Goal: Transaction & Acquisition: Download file/media

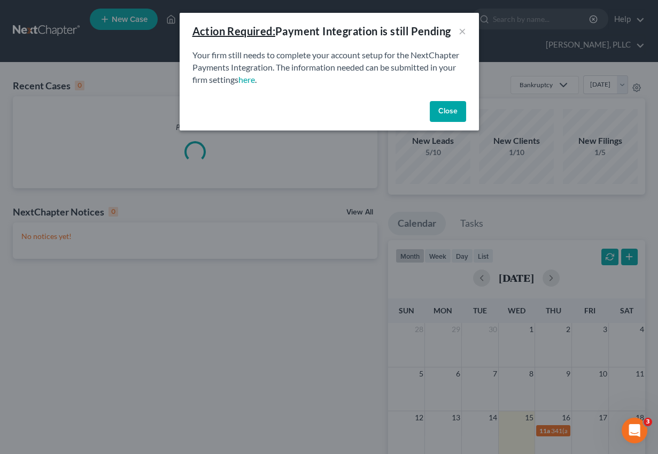
click at [443, 103] on button "Close" at bounding box center [448, 111] width 36 height 21
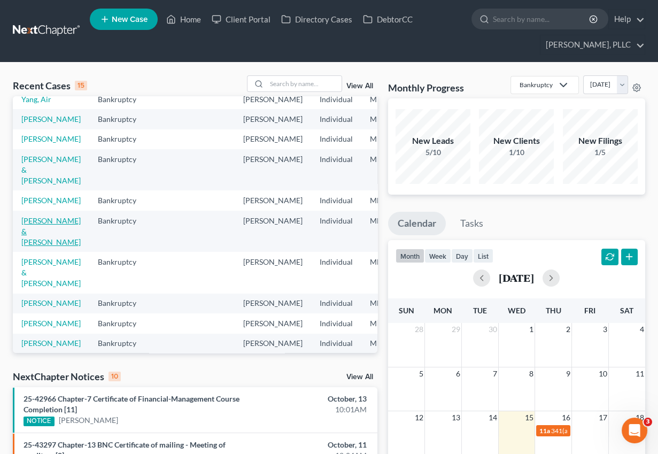
scroll to position [50, 0]
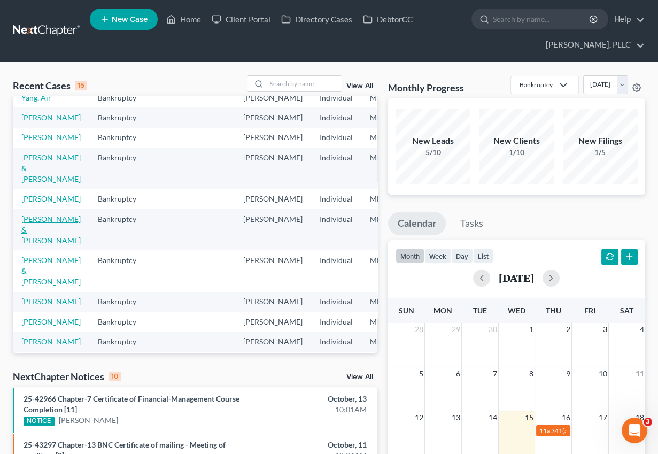
click at [34, 245] on link "[PERSON_NAME] & [PERSON_NAME]" at bounding box center [50, 229] width 59 height 30
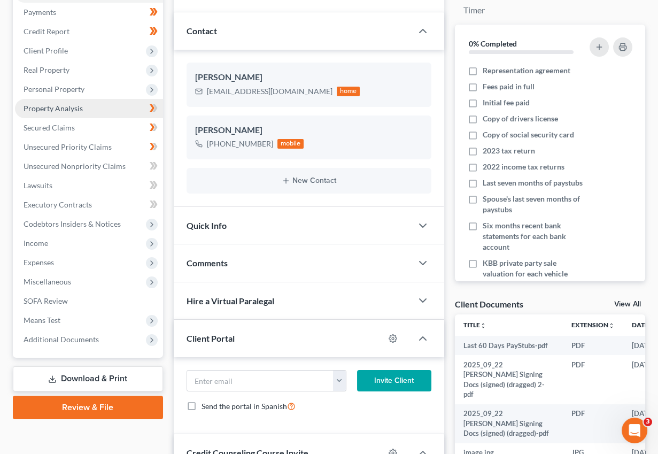
click at [67, 106] on span "Property Analysis" at bounding box center [53, 108] width 59 height 9
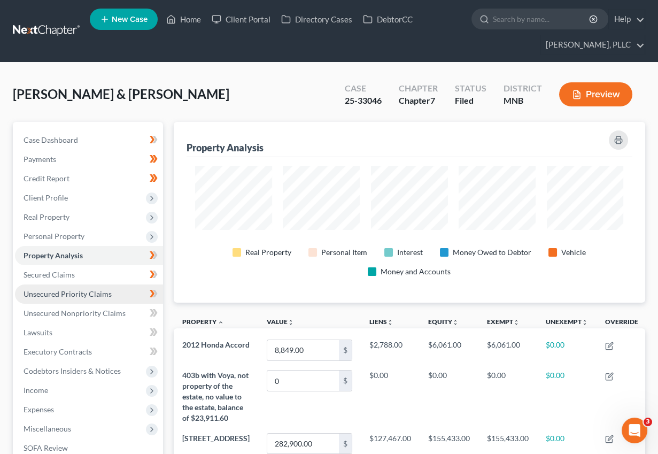
click at [90, 295] on span "Unsecured Priority Claims" at bounding box center [68, 293] width 88 height 9
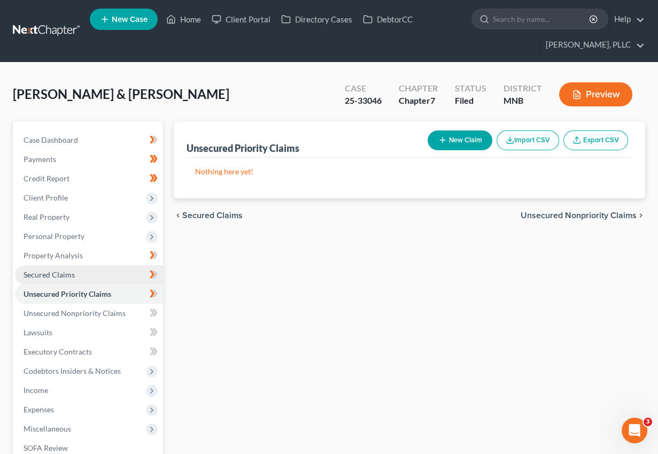
click at [71, 282] on link "Secured Claims" at bounding box center [89, 274] width 148 height 19
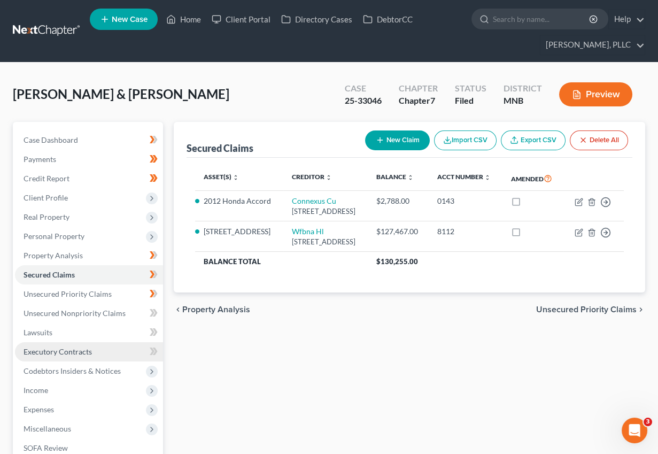
click at [65, 355] on span "Executory Contracts" at bounding box center [58, 351] width 68 height 9
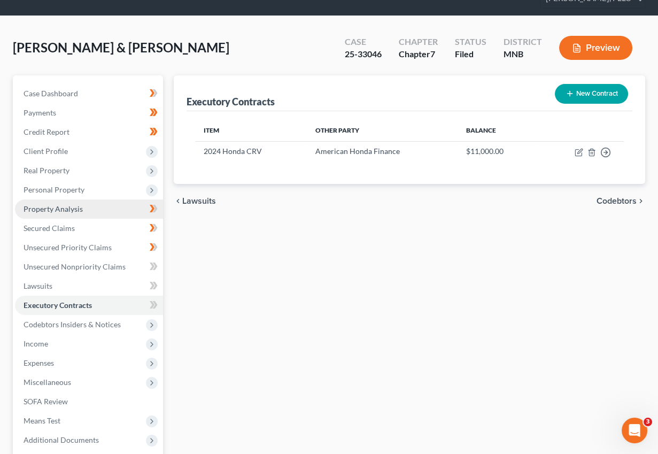
scroll to position [47, 0]
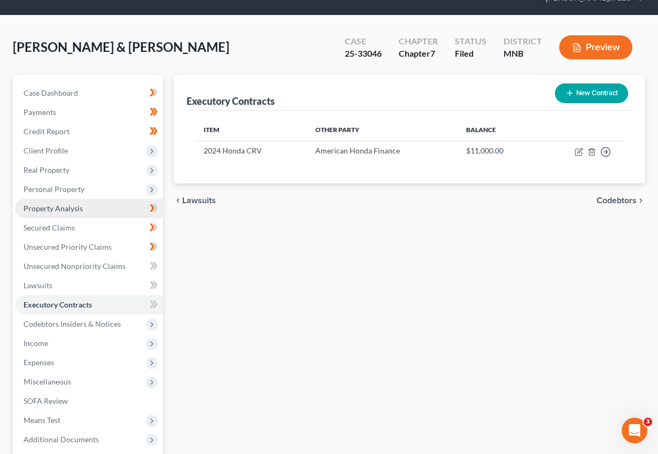
click at [70, 210] on span "Property Analysis" at bounding box center [53, 208] width 59 height 9
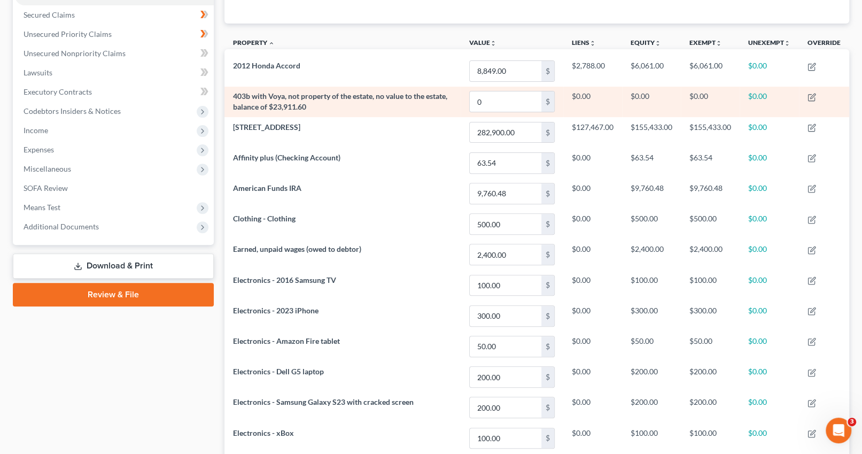
scroll to position [534460, 534022]
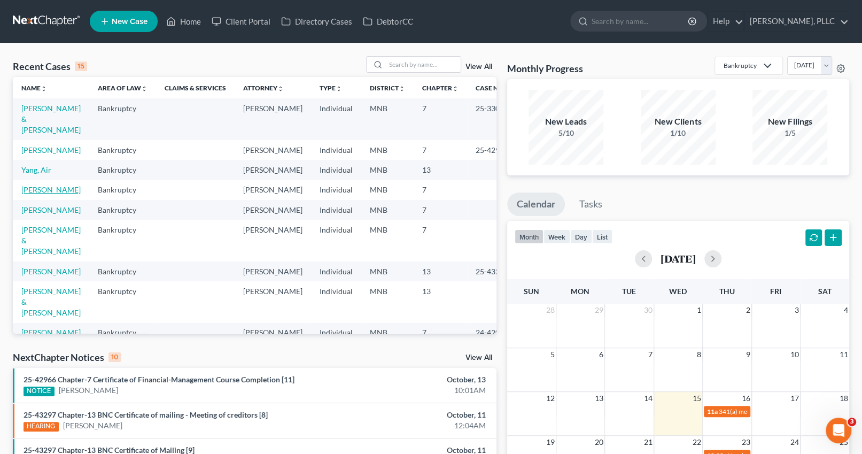
click at [29, 194] on link "[PERSON_NAME]" at bounding box center [50, 189] width 59 height 9
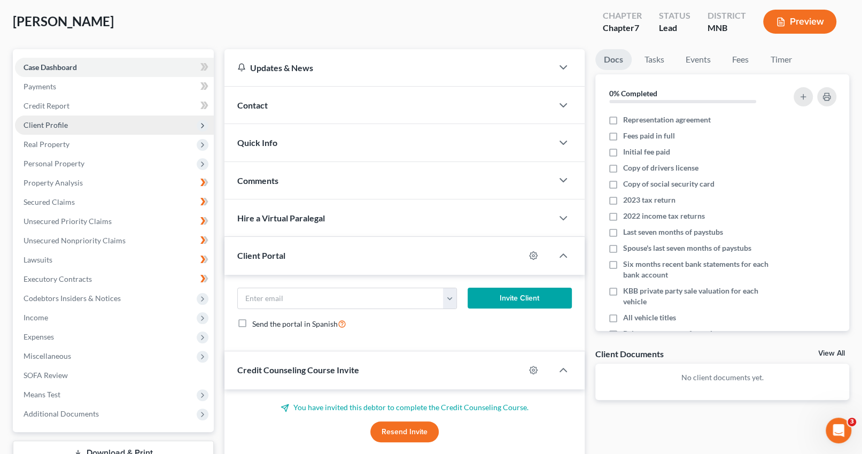
scroll to position [74, 0]
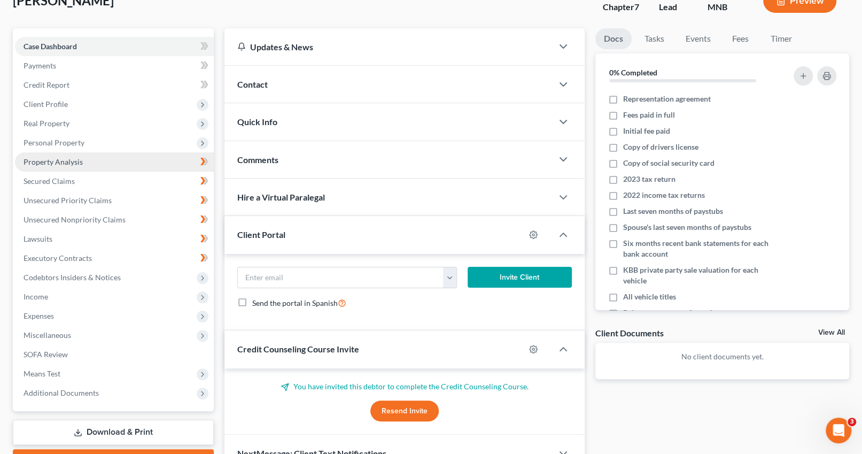
click at [52, 155] on link "Property Analysis" at bounding box center [114, 161] width 199 height 19
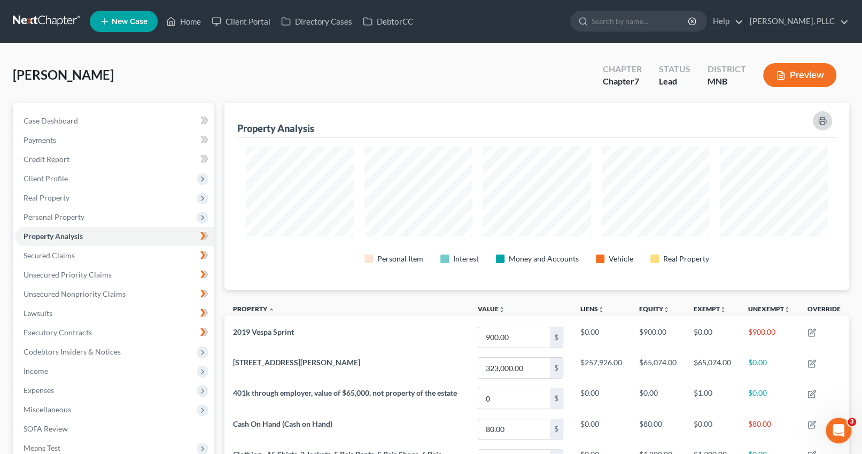
click at [827, 120] on button "button" at bounding box center [822, 120] width 19 height 19
click at [827, 120] on icon "button" at bounding box center [823, 121] width 9 height 9
click at [60, 201] on span "Real Property" at bounding box center [47, 197] width 46 height 9
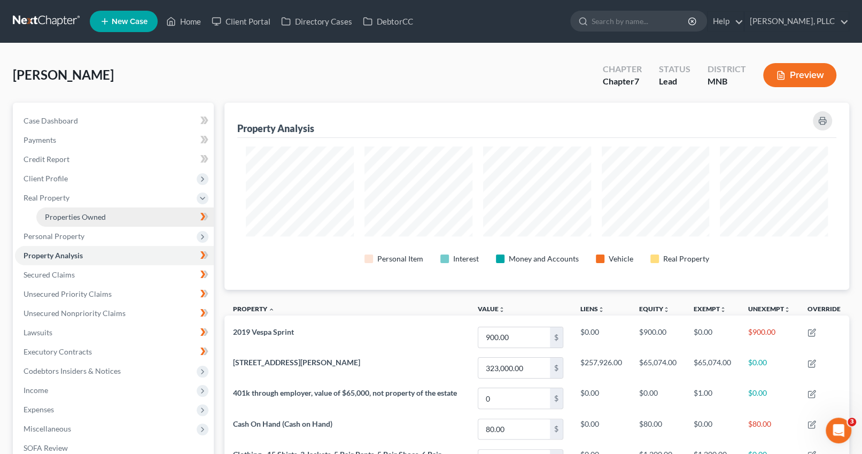
click at [72, 214] on span "Properties Owned" at bounding box center [75, 216] width 61 height 9
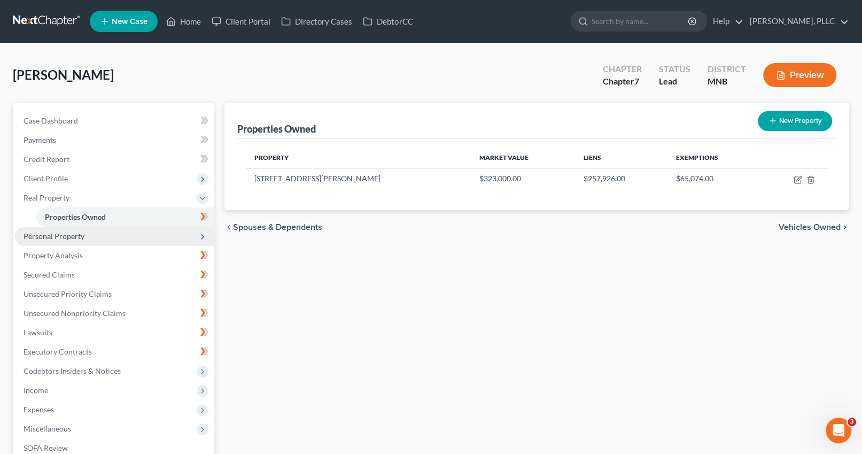
click at [67, 235] on span "Personal Property" at bounding box center [54, 236] width 61 height 9
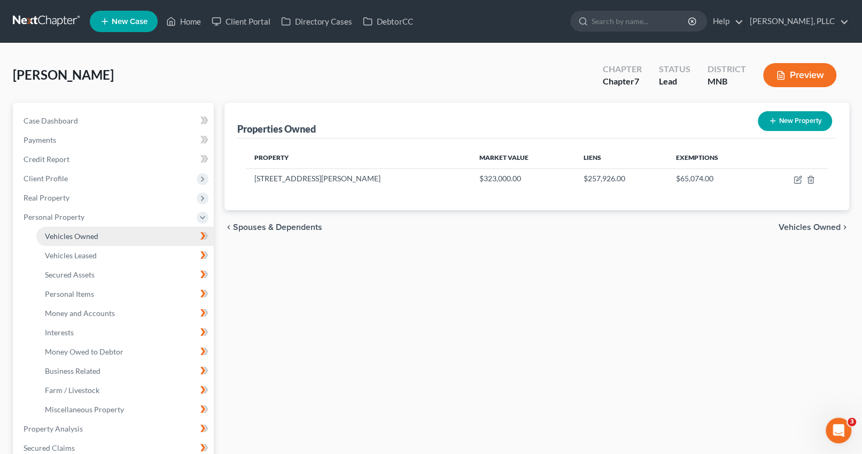
click at [71, 242] on link "Vehicles Owned" at bounding box center [125, 236] width 178 height 19
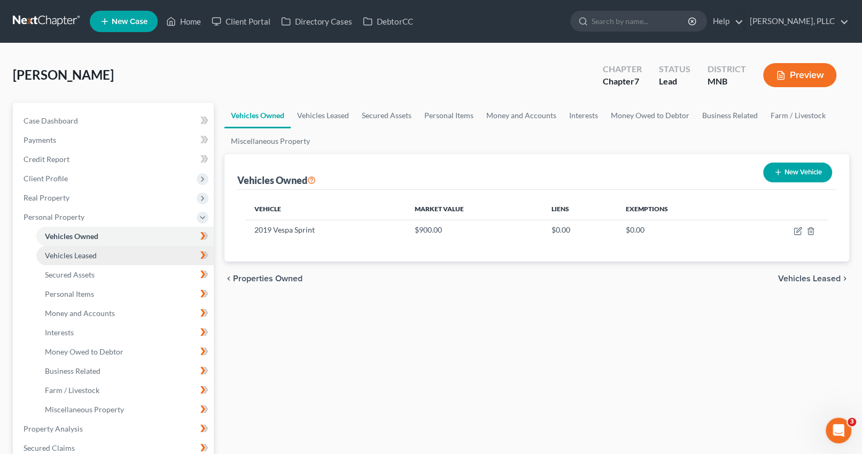
click at [74, 257] on span "Vehicles Leased" at bounding box center [71, 255] width 52 height 9
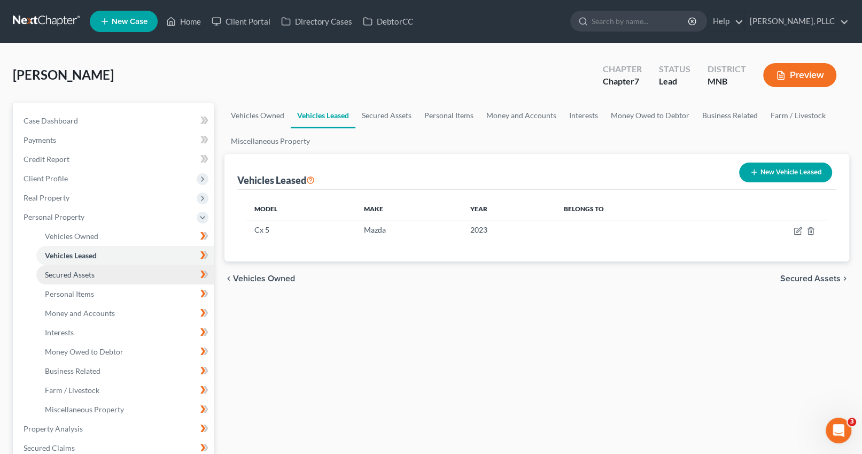
click at [75, 275] on span "Secured Assets" at bounding box center [70, 274] width 50 height 9
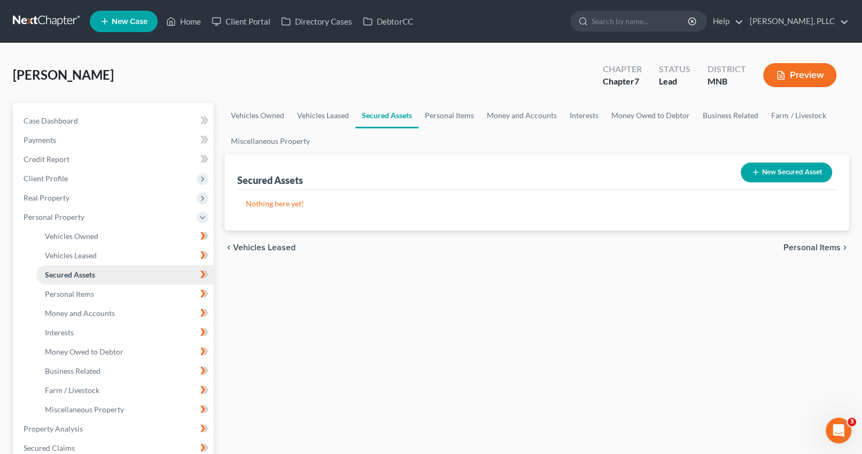
scroll to position [65, 0]
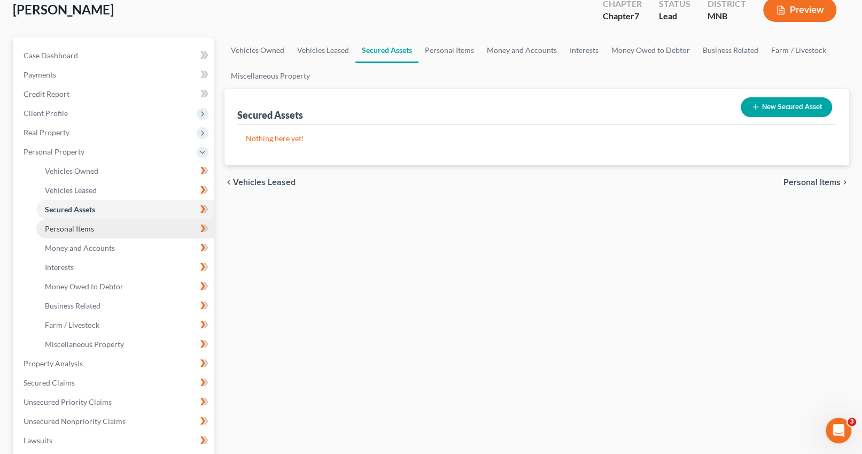
click at [77, 231] on span "Personal Items" at bounding box center [69, 228] width 49 height 9
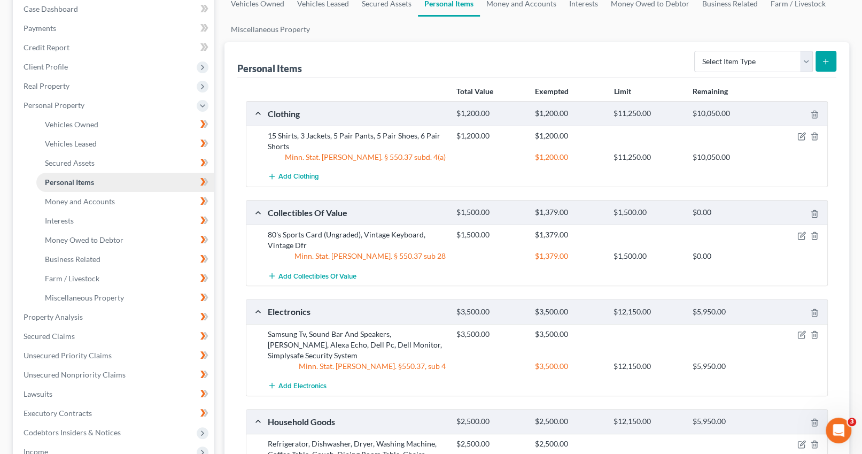
scroll to position [114, 0]
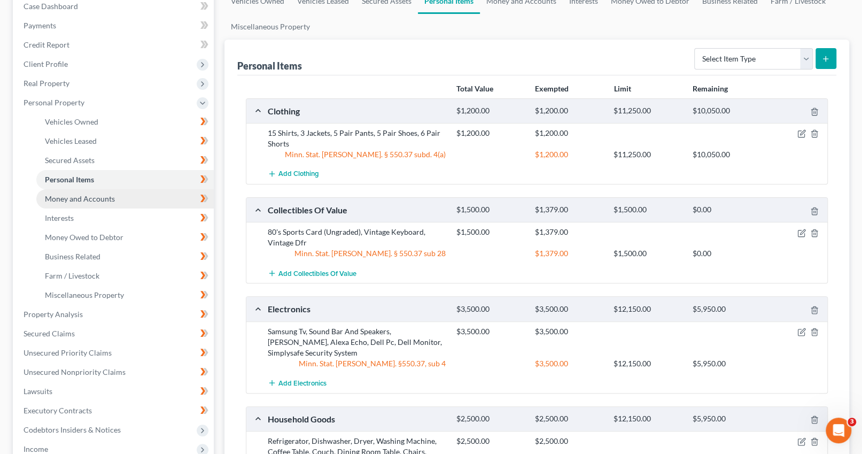
click at [79, 197] on span "Money and Accounts" at bounding box center [80, 198] width 70 height 9
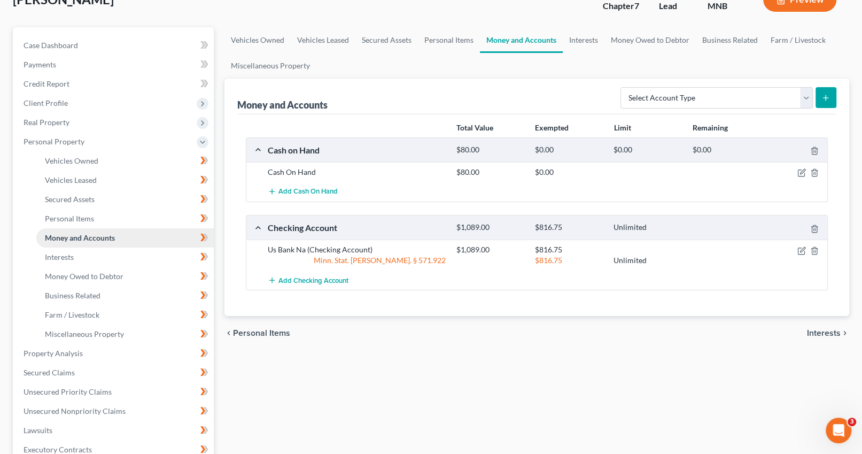
scroll to position [77, 0]
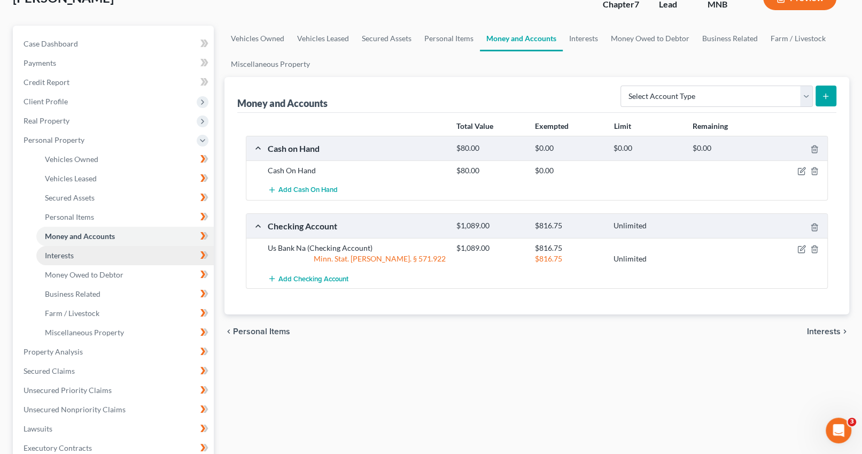
click at [78, 253] on link "Interests" at bounding box center [125, 255] width 178 height 19
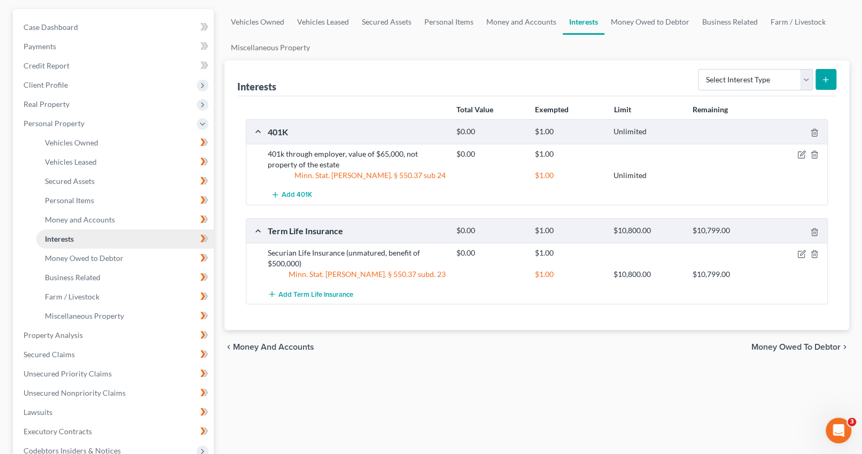
scroll to position [102, 0]
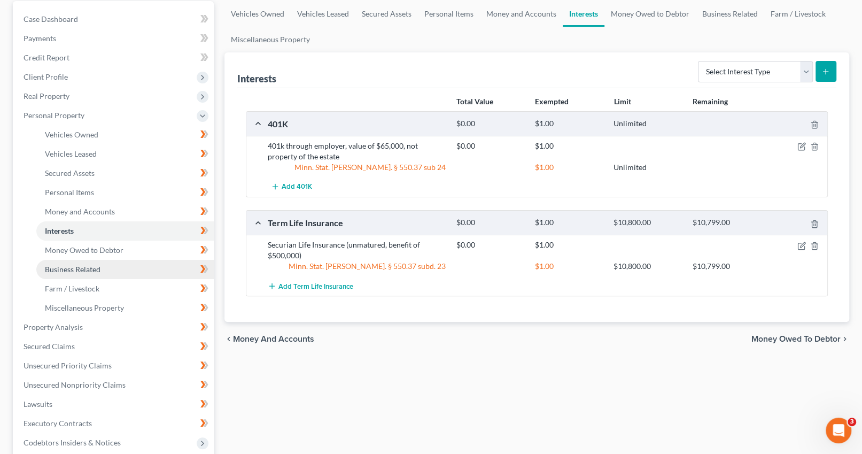
click at [82, 269] on span "Business Related" at bounding box center [73, 269] width 56 height 9
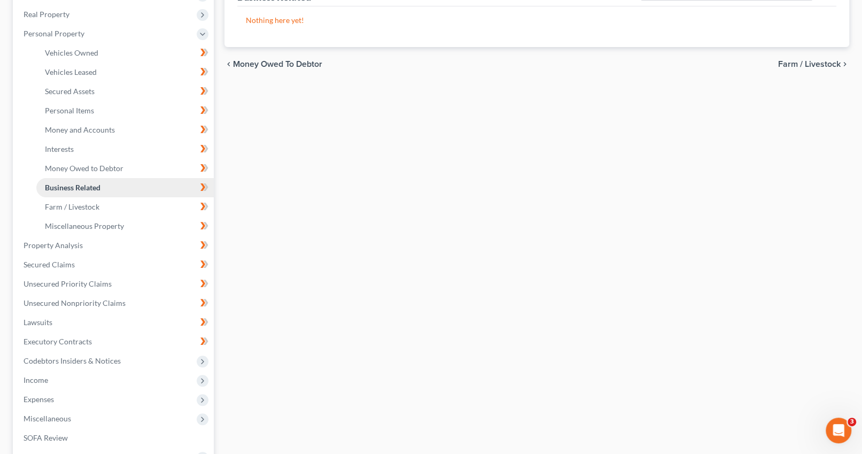
scroll to position [199, 0]
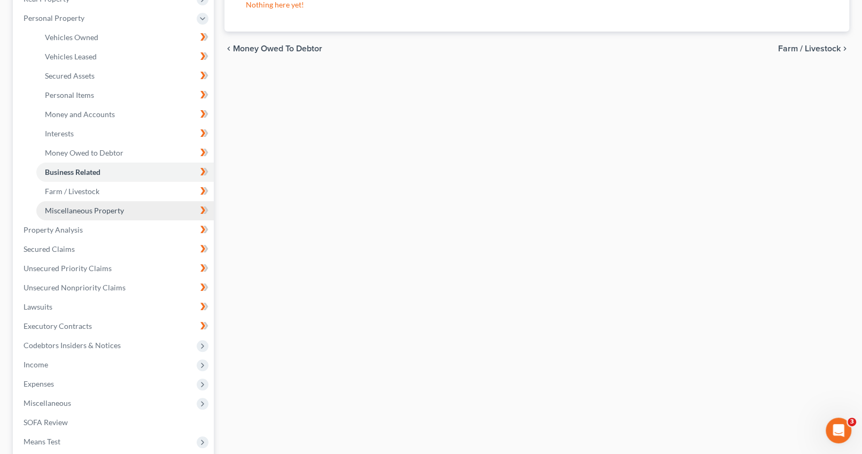
click at [89, 207] on span "Miscellaneous Property" at bounding box center [84, 210] width 79 height 9
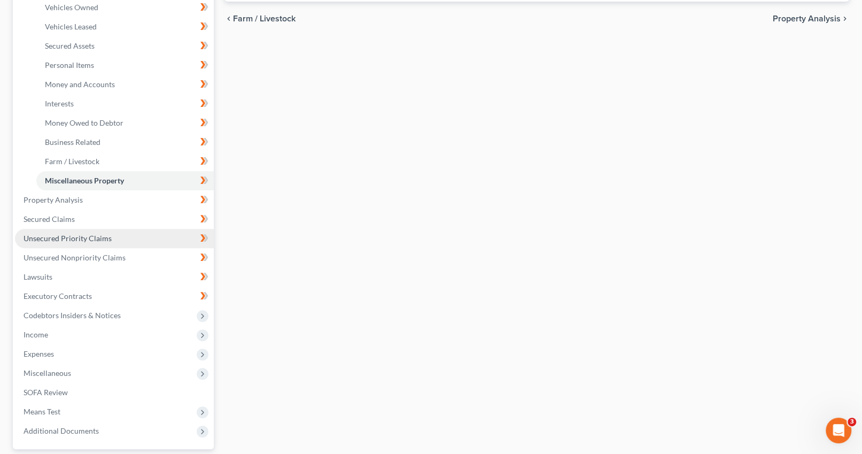
scroll to position [228, 0]
click at [63, 218] on span "Secured Claims" at bounding box center [49, 219] width 51 height 9
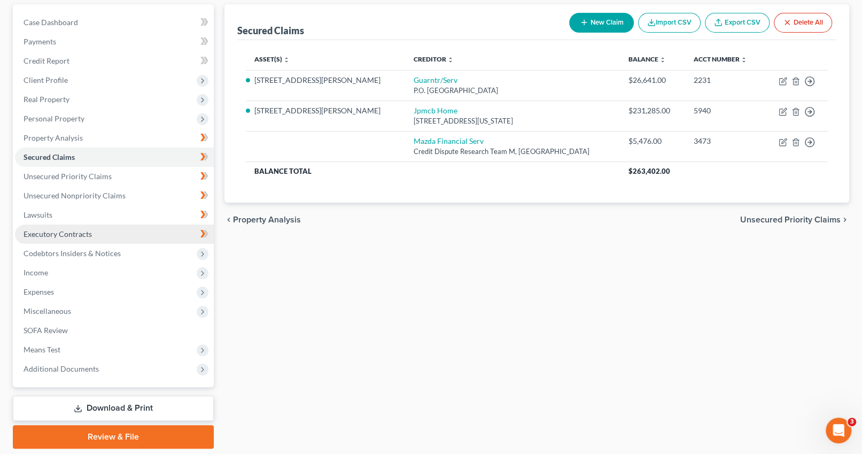
click at [70, 230] on span "Executory Contracts" at bounding box center [58, 233] width 68 height 9
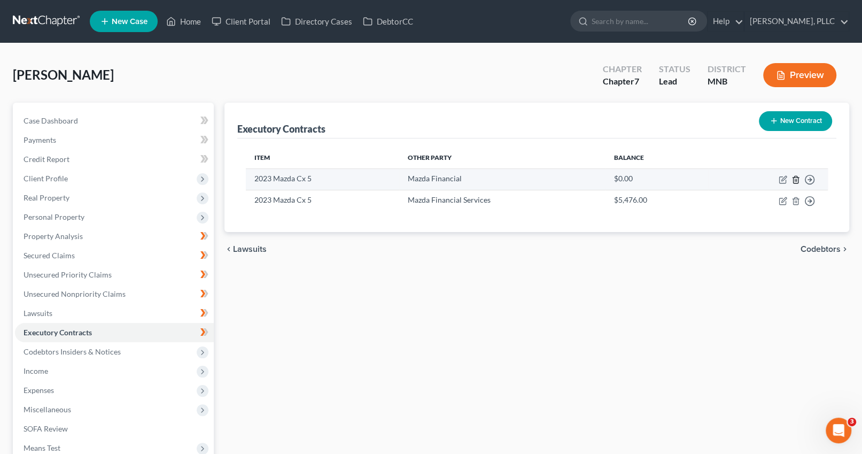
click at [796, 179] on line "button" at bounding box center [796, 180] width 0 height 2
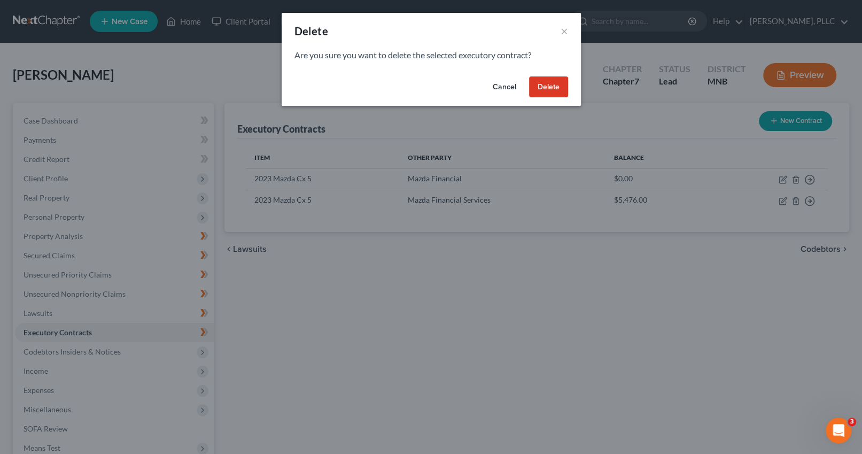
click at [551, 81] on button "Delete" at bounding box center [548, 86] width 39 height 21
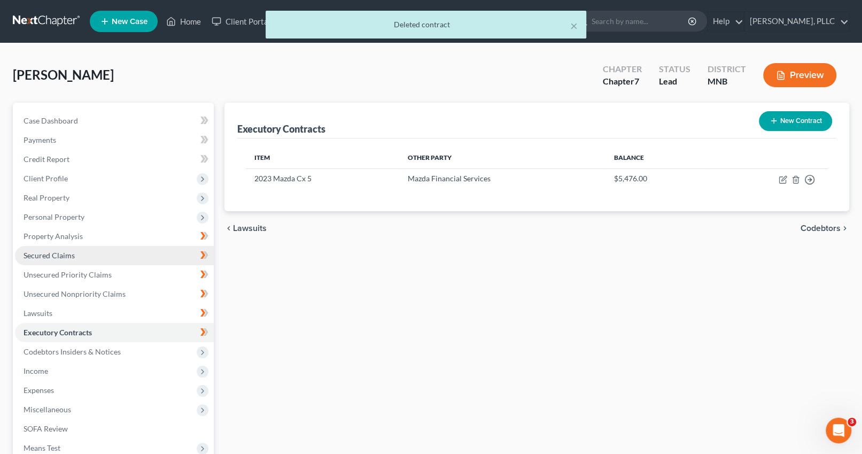
click at [64, 254] on span "Secured Claims" at bounding box center [49, 255] width 51 height 9
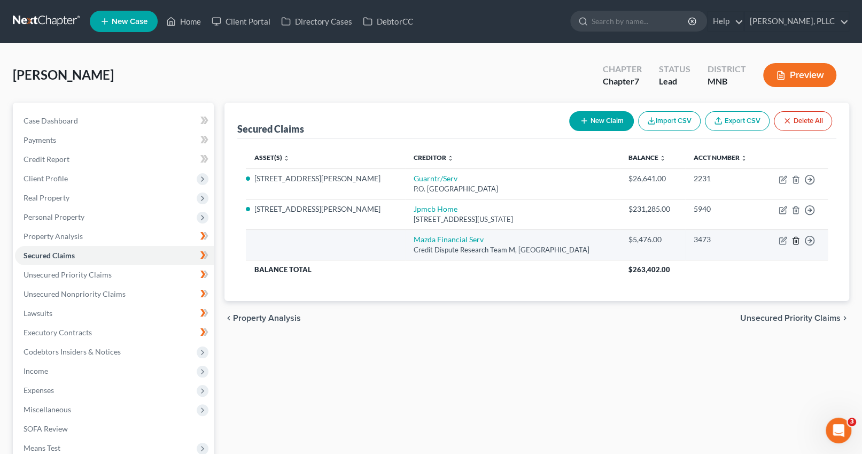
click at [794, 238] on icon "button" at bounding box center [796, 240] width 9 height 9
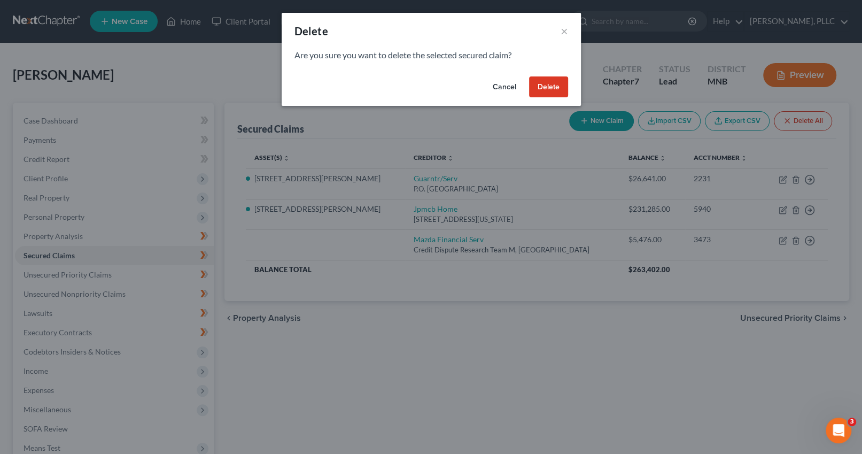
click at [558, 88] on button "Delete" at bounding box center [548, 86] width 39 height 21
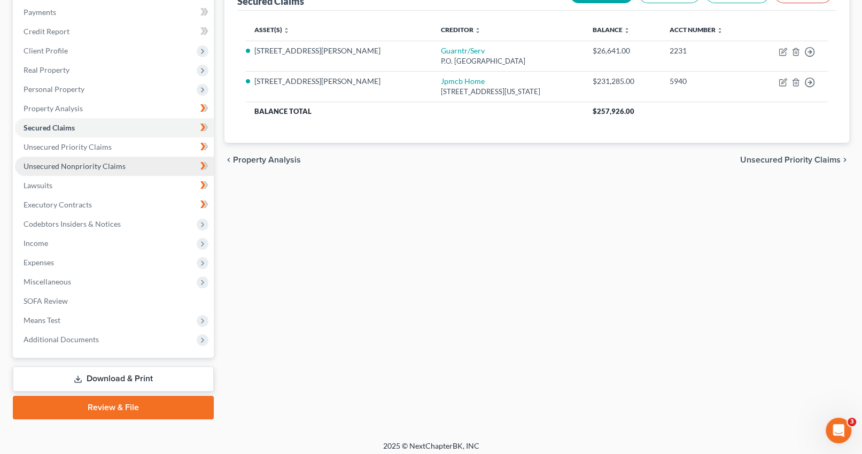
click at [74, 161] on span "Unsecured Nonpriority Claims" at bounding box center [75, 165] width 102 height 9
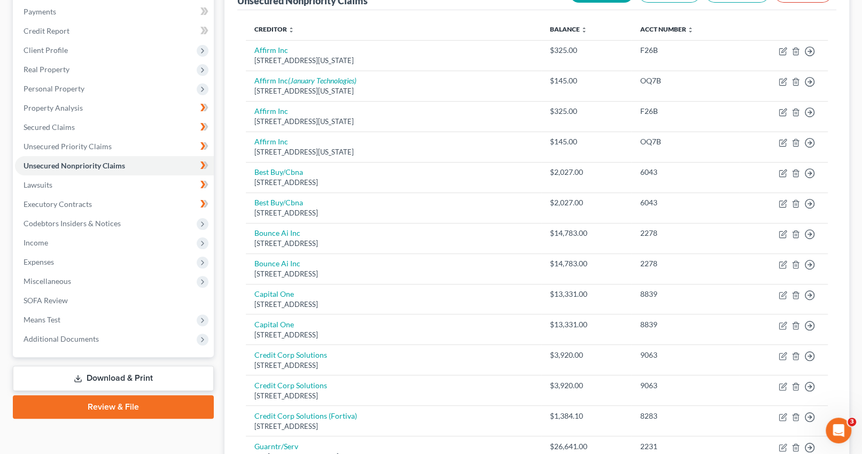
scroll to position [127, 0]
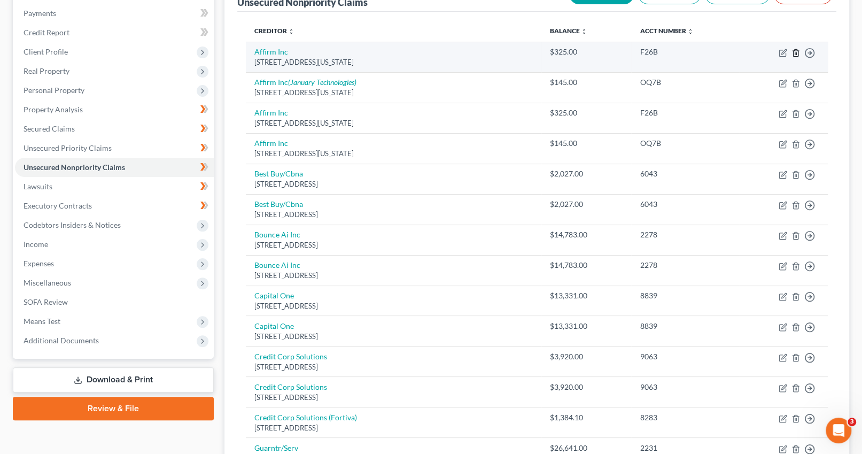
click at [796, 52] on icon "button" at bounding box center [796, 53] width 9 height 9
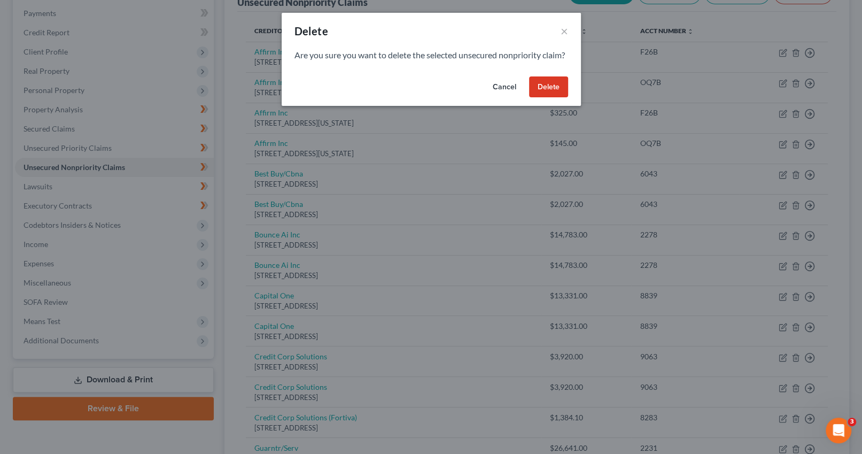
click at [551, 98] on button "Delete" at bounding box center [548, 86] width 39 height 21
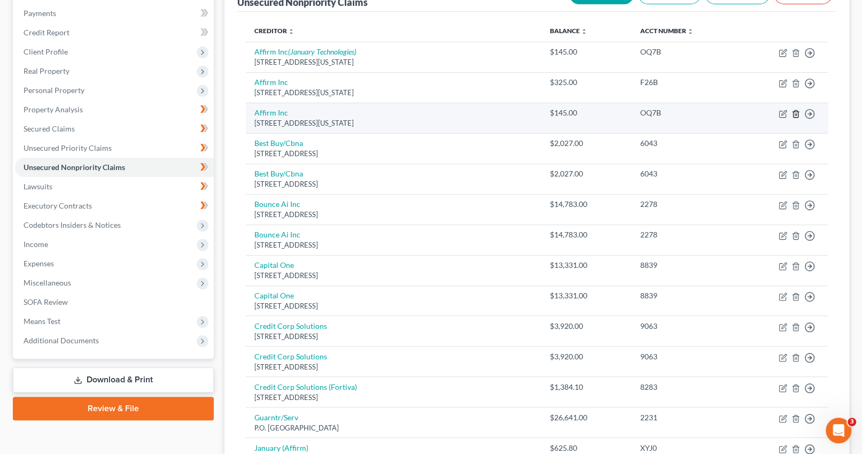
click at [796, 113] on line "button" at bounding box center [796, 114] width 0 height 2
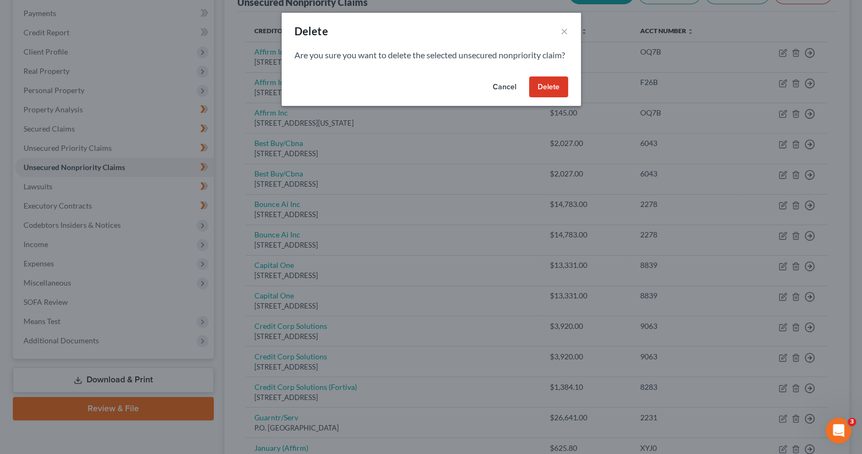
click at [554, 98] on button "Delete" at bounding box center [548, 86] width 39 height 21
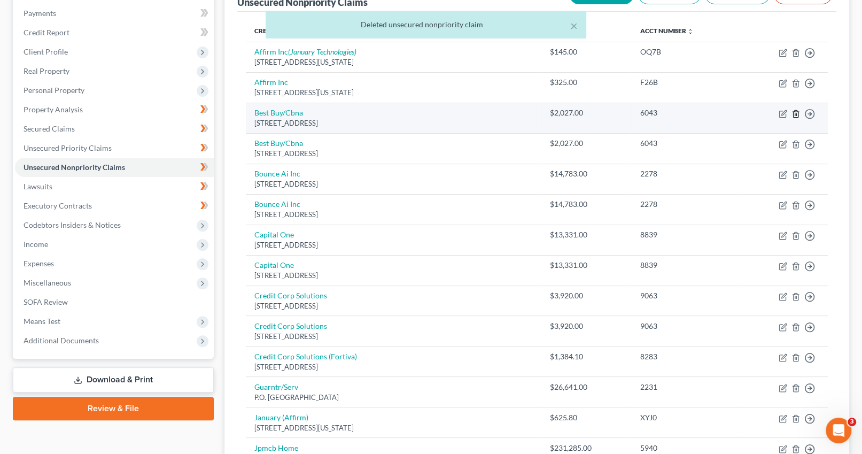
click at [797, 115] on icon "button" at bounding box center [796, 114] width 9 height 9
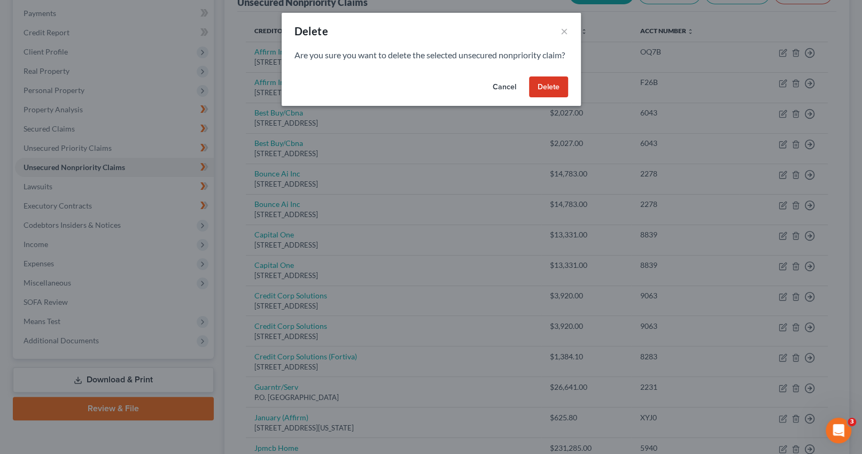
click at [545, 98] on button "Delete" at bounding box center [548, 86] width 39 height 21
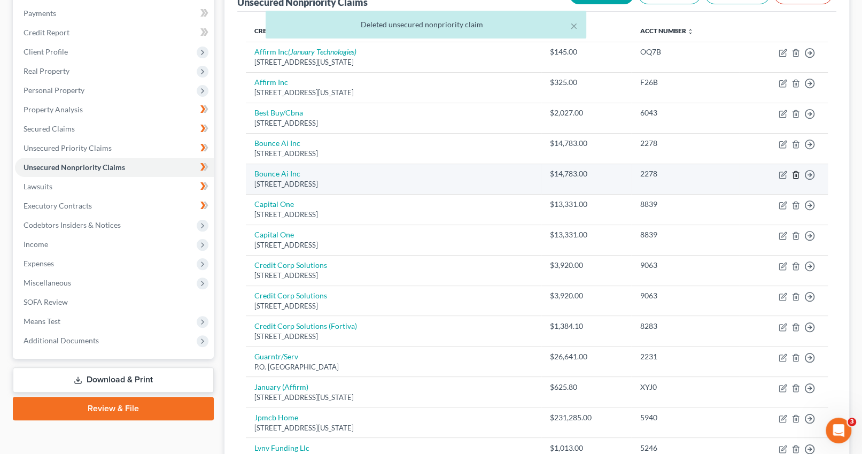
click at [797, 174] on line "button" at bounding box center [797, 175] width 0 height 2
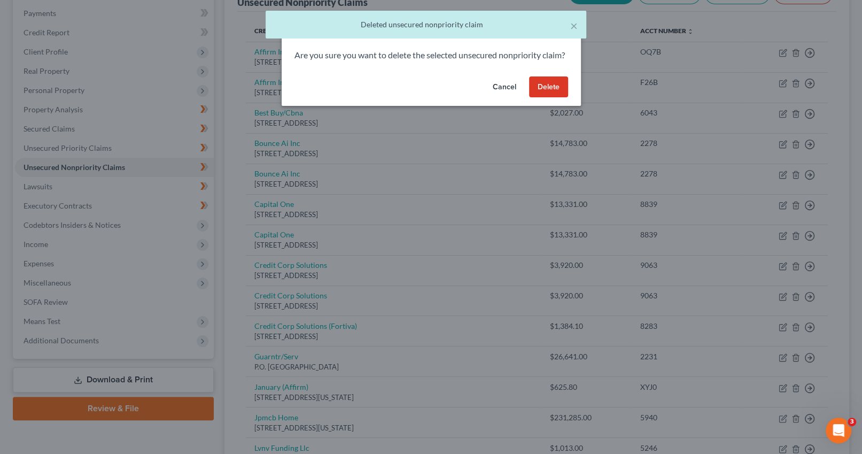
click at [555, 98] on button "Delete" at bounding box center [548, 86] width 39 height 21
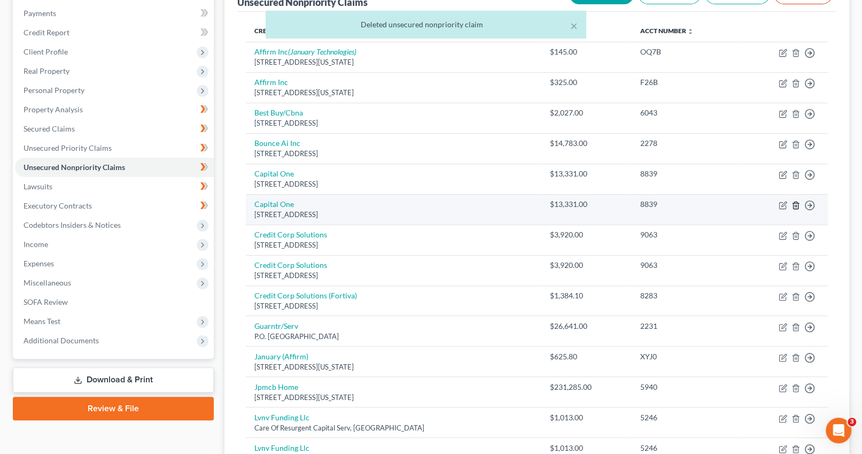
click at [796, 205] on icon "button" at bounding box center [796, 205] width 9 height 9
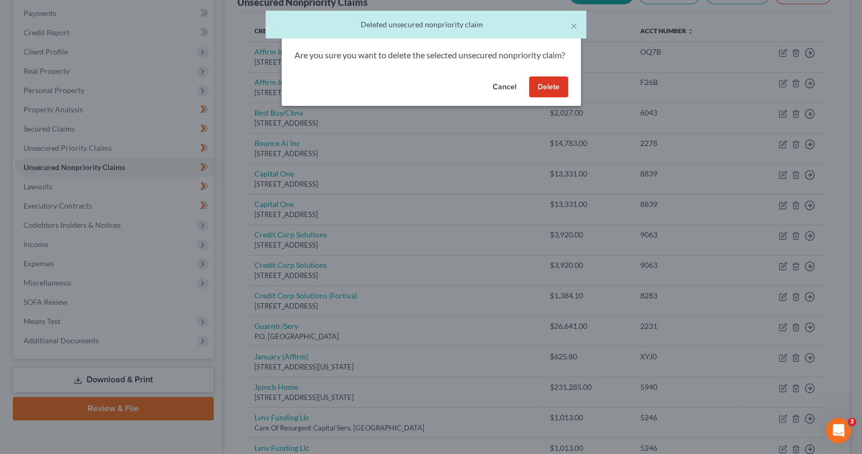
click at [551, 98] on button "Delete" at bounding box center [548, 86] width 39 height 21
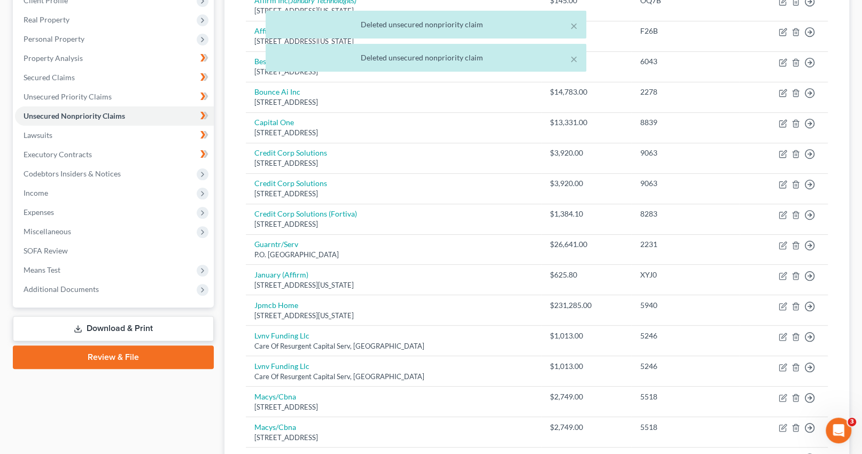
scroll to position [181, 0]
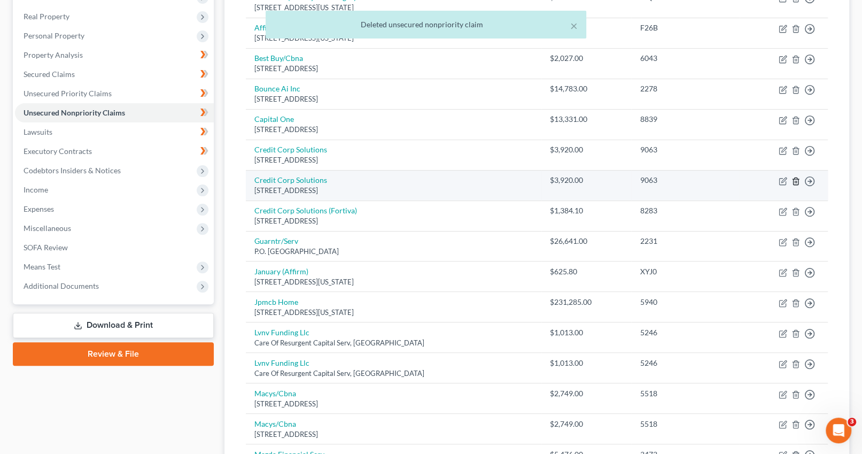
click at [796, 181] on icon "button" at bounding box center [796, 181] width 9 height 9
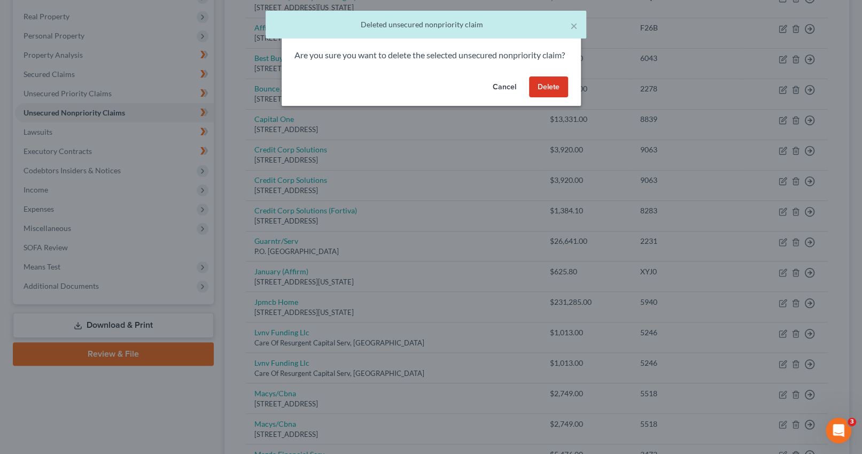
click at [562, 98] on button "Delete" at bounding box center [548, 86] width 39 height 21
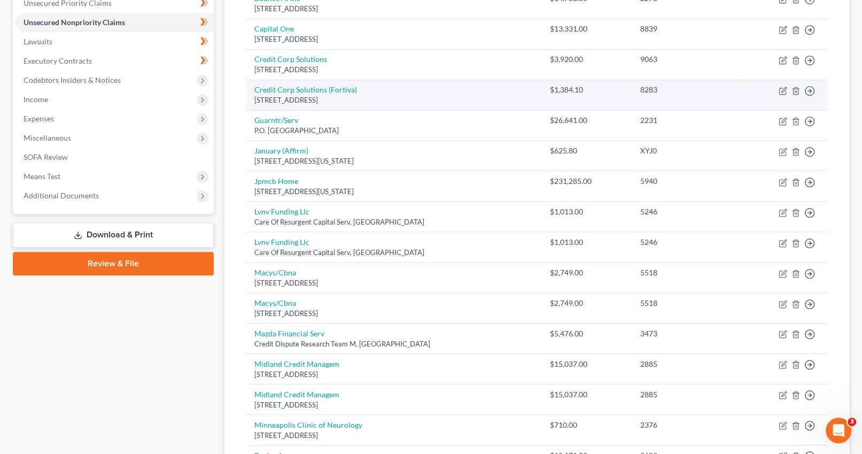
scroll to position [270, 0]
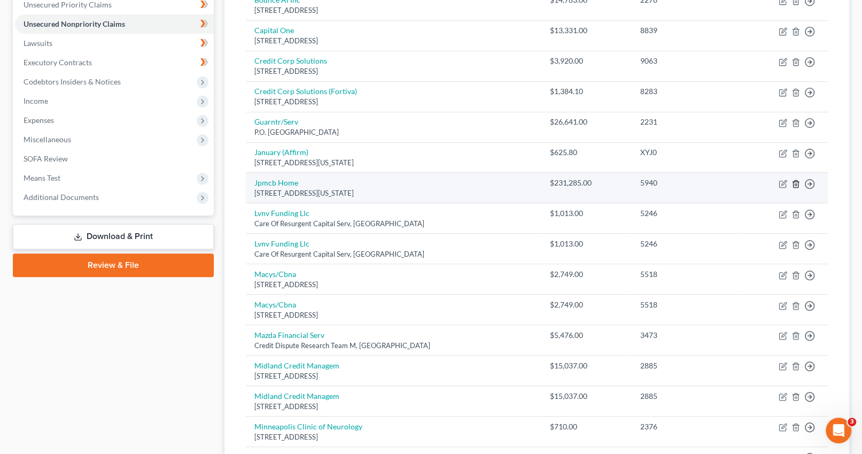
click at [794, 184] on icon "button" at bounding box center [796, 184] width 9 height 9
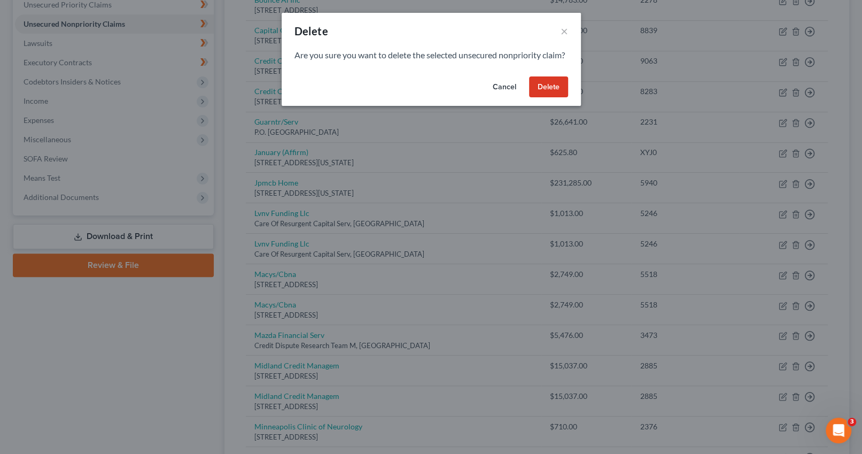
click at [554, 98] on button "Delete" at bounding box center [548, 86] width 39 height 21
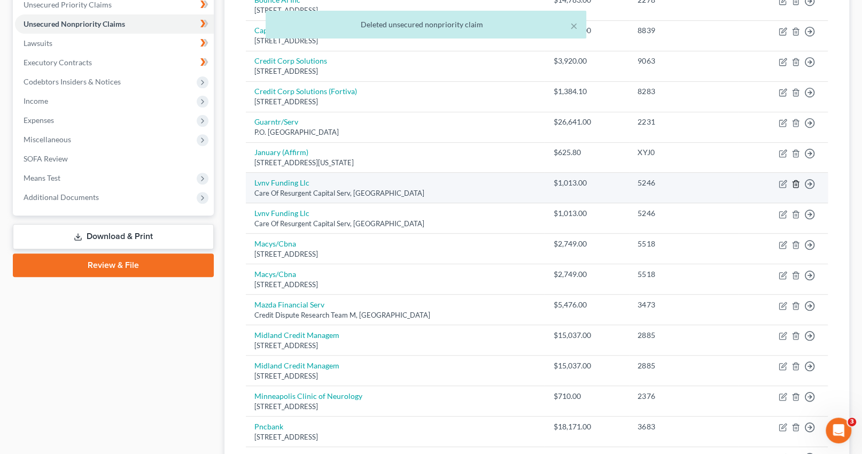
click at [798, 182] on polyline "button" at bounding box center [796, 182] width 6 height 0
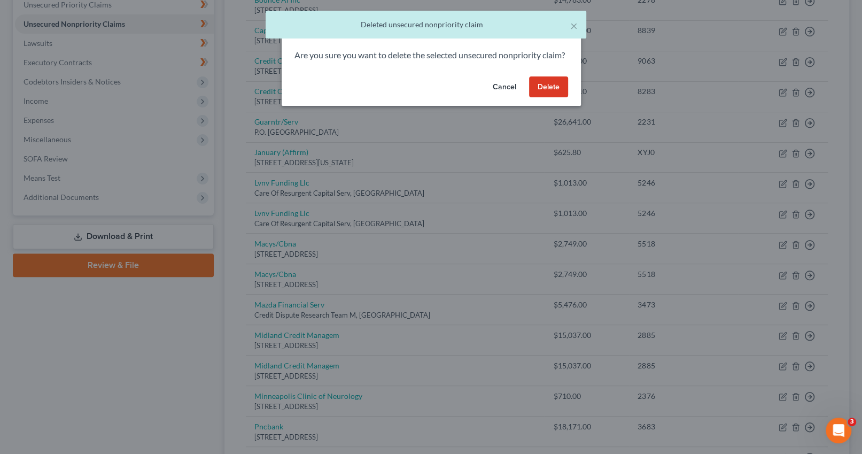
click at [567, 98] on button "Delete" at bounding box center [548, 86] width 39 height 21
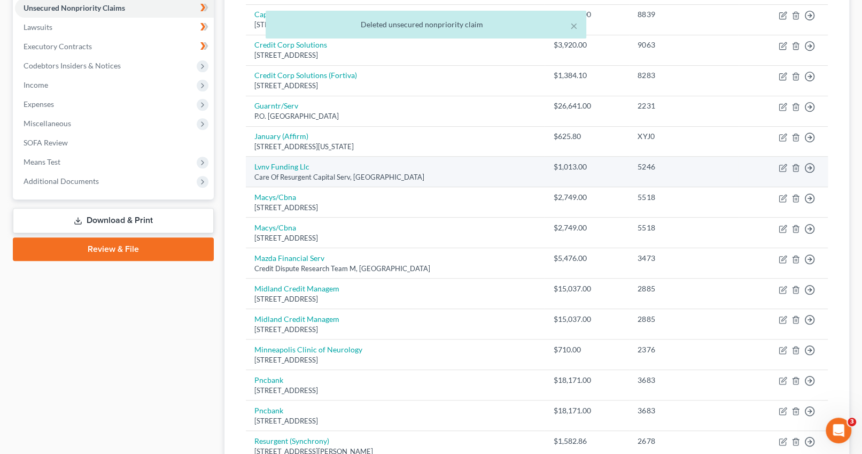
scroll to position [288, 0]
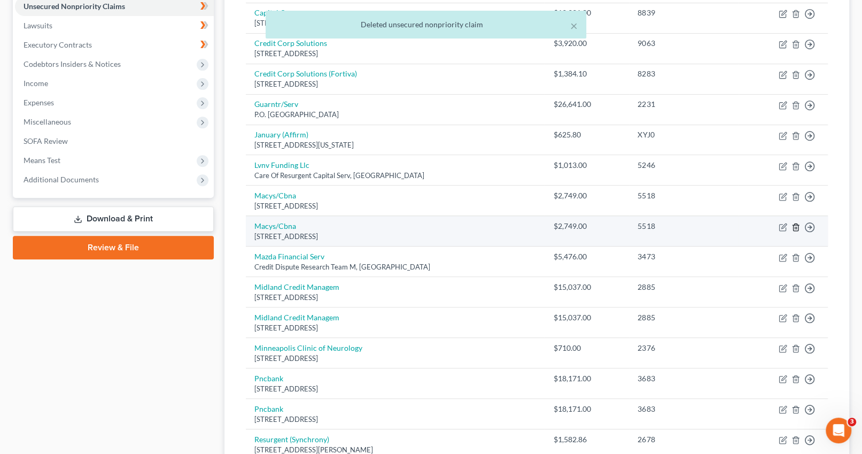
click at [793, 224] on icon "button" at bounding box center [796, 227] width 9 height 9
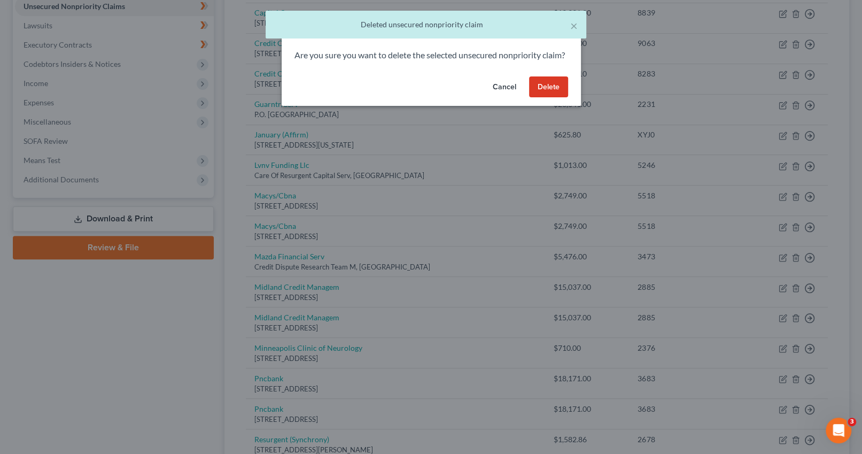
click at [546, 97] on button "Delete" at bounding box center [548, 86] width 39 height 21
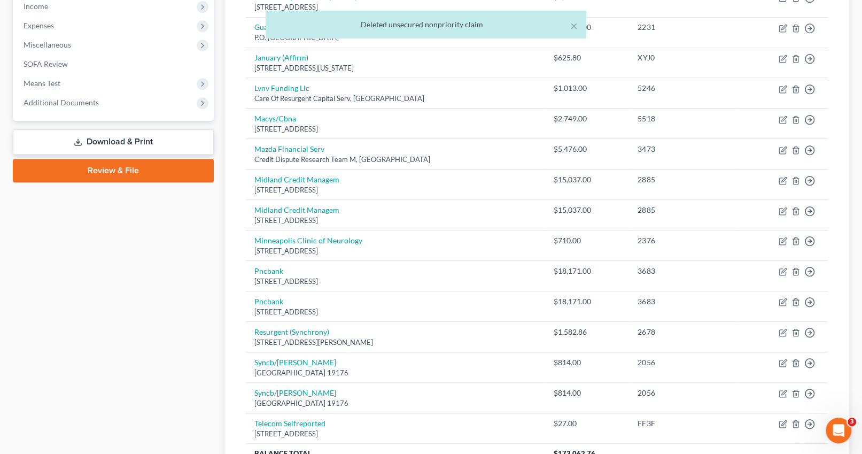
scroll to position [367, 0]
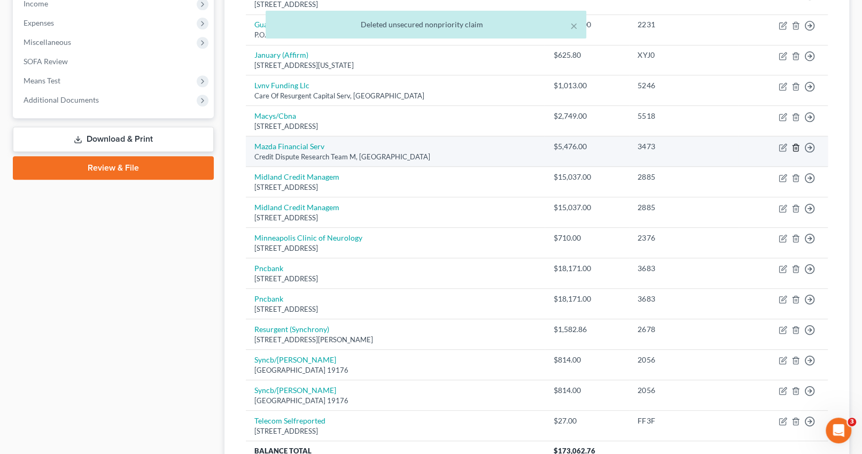
click at [792, 150] on icon "button" at bounding box center [796, 147] width 9 height 9
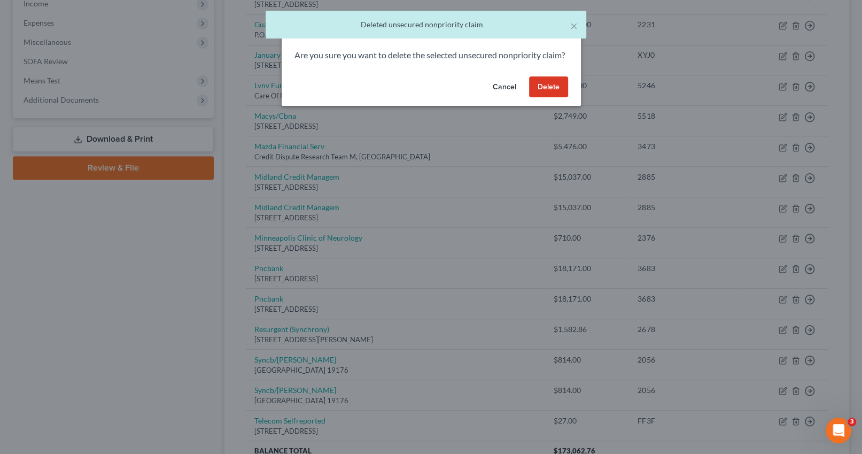
click at [559, 98] on button "Delete" at bounding box center [548, 86] width 39 height 21
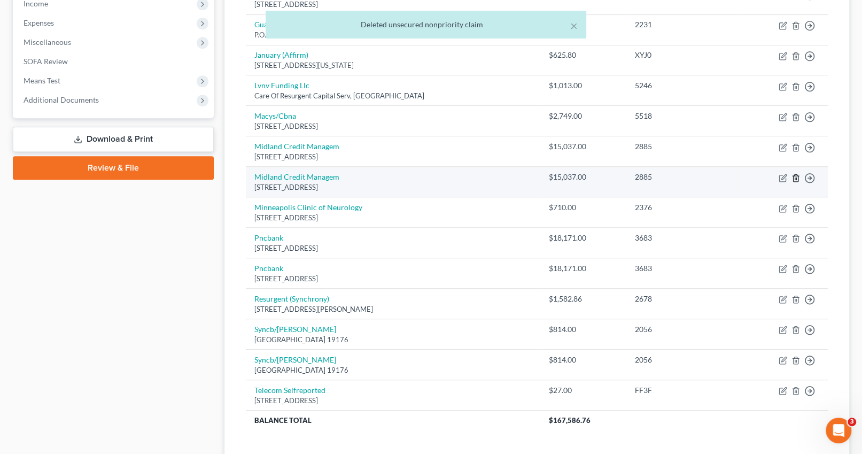
click at [797, 178] on line "button" at bounding box center [797, 179] width 0 height 2
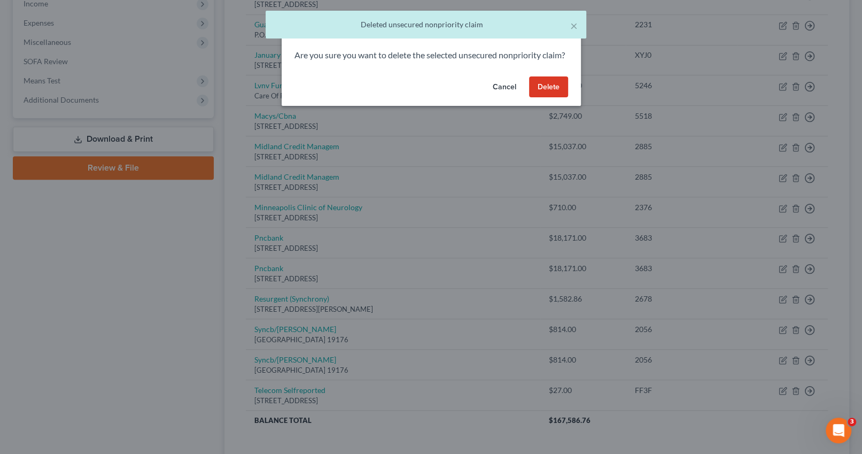
click at [547, 94] on button "Delete" at bounding box center [548, 86] width 39 height 21
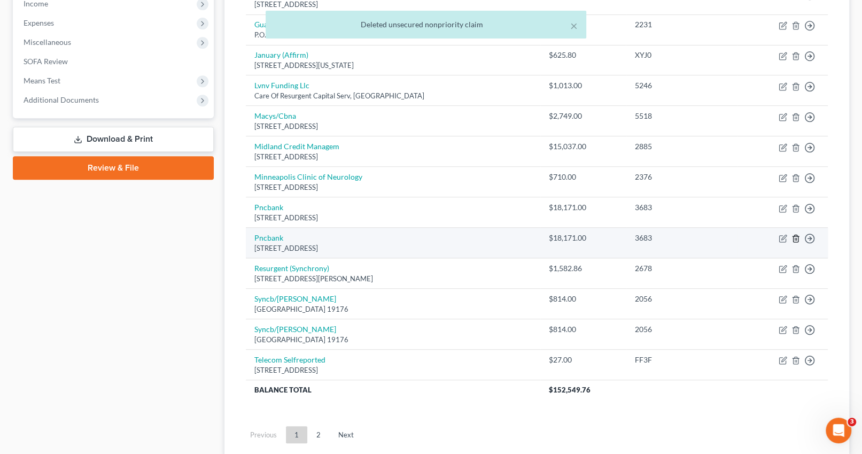
click at [797, 237] on icon "button" at bounding box center [796, 238] width 9 height 9
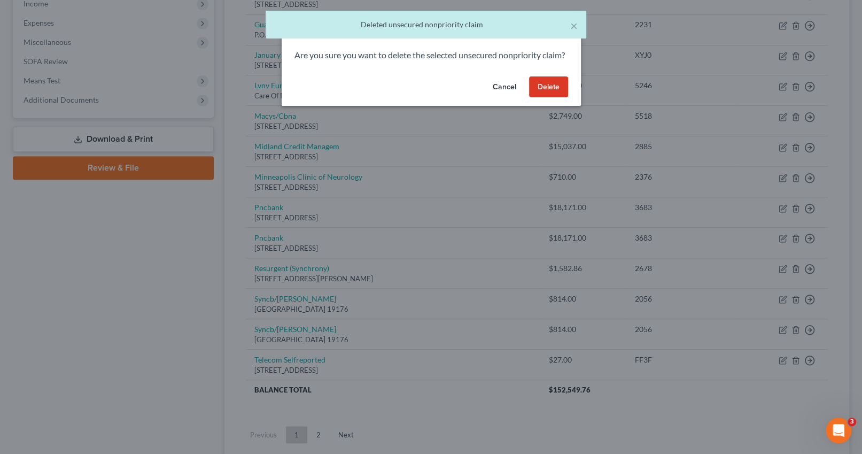
click at [562, 98] on button "Delete" at bounding box center [548, 86] width 39 height 21
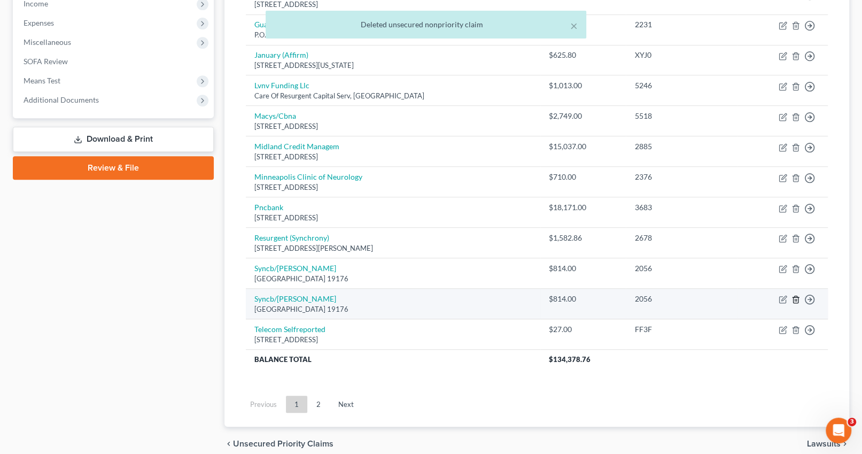
click at [797, 297] on icon "button" at bounding box center [796, 299] width 9 height 9
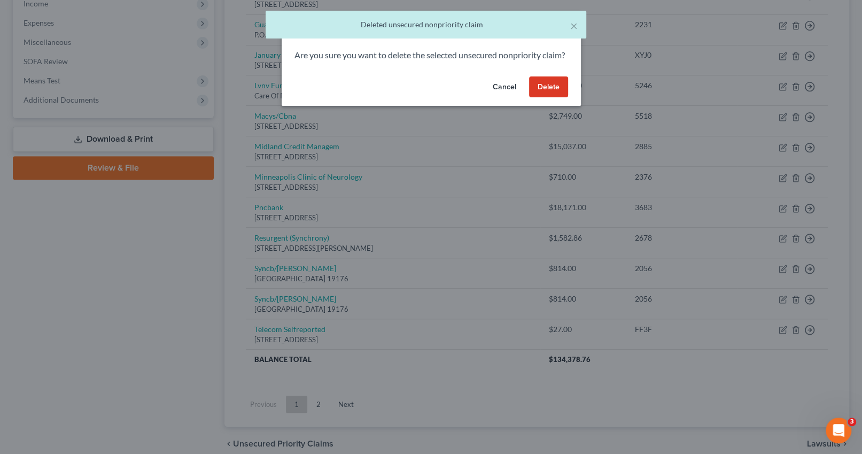
click at [543, 98] on button "Delete" at bounding box center [548, 86] width 39 height 21
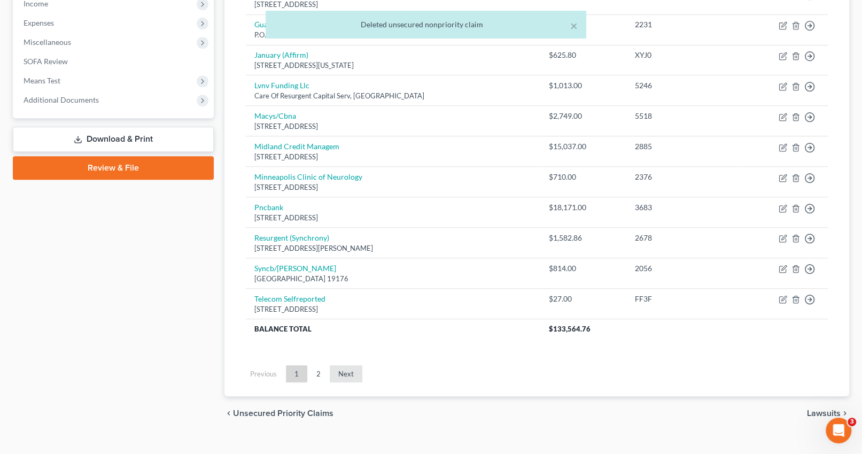
click at [349, 374] on link "Next" at bounding box center [346, 373] width 33 height 17
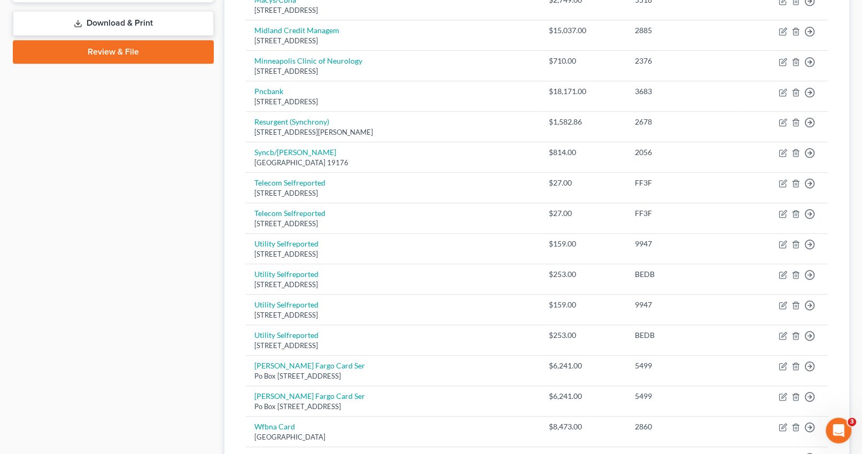
scroll to position [483, 0]
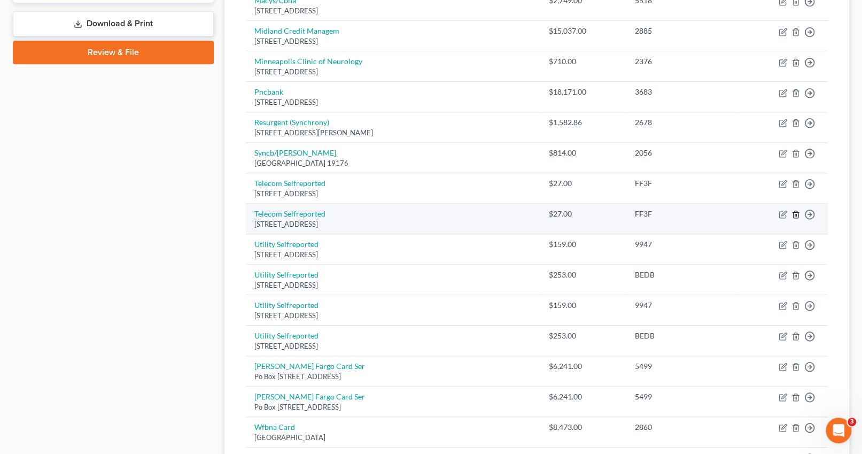
click at [797, 214] on line "button" at bounding box center [797, 215] width 0 height 2
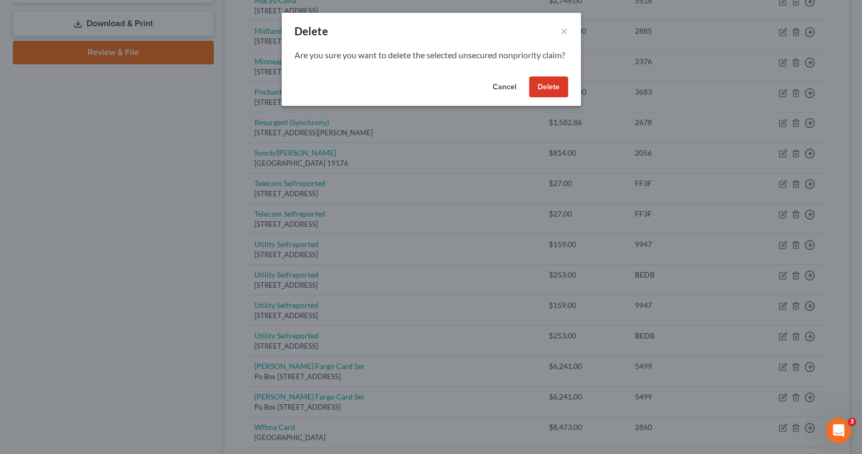
click at [552, 98] on button "Delete" at bounding box center [548, 86] width 39 height 21
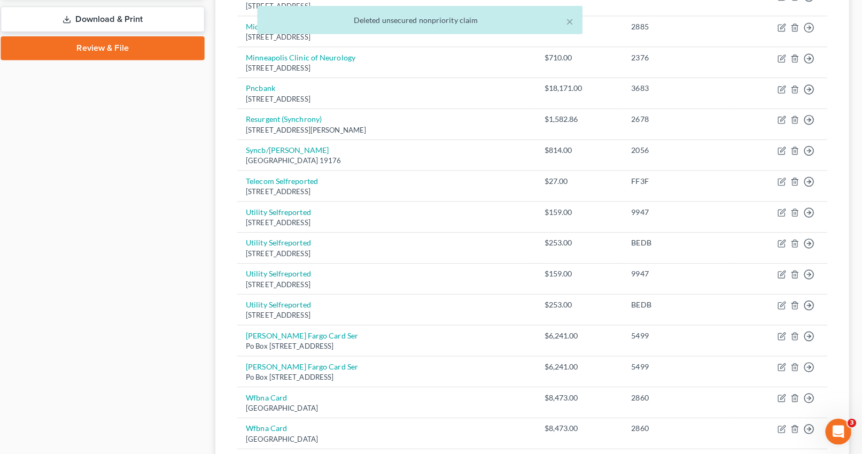
scroll to position [484, 0]
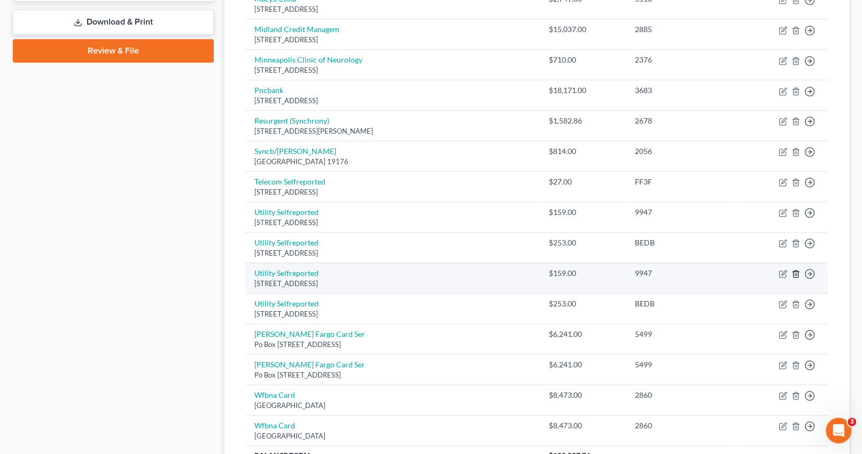
click at [797, 274] on line "button" at bounding box center [797, 275] width 0 height 2
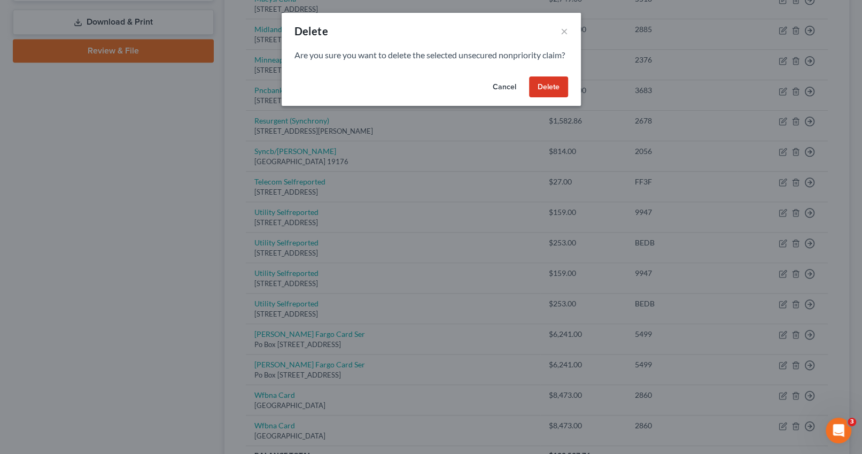
click at [554, 98] on button "Delete" at bounding box center [548, 86] width 39 height 21
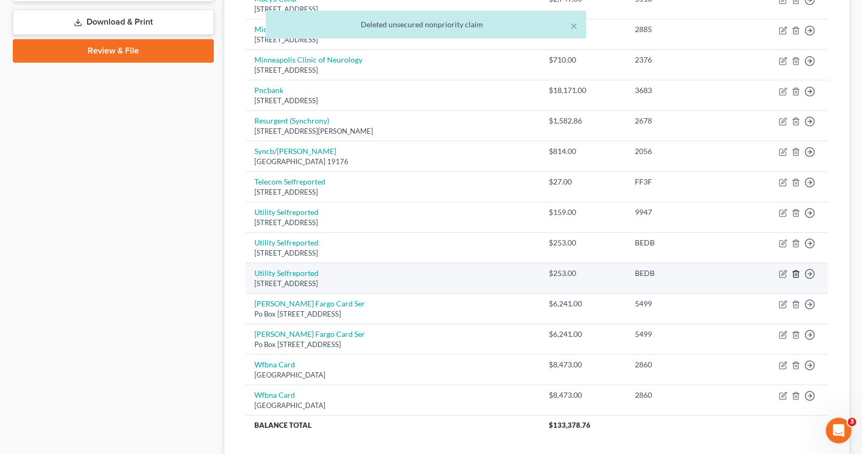
click at [798, 275] on icon "button" at bounding box center [795, 274] width 5 height 7
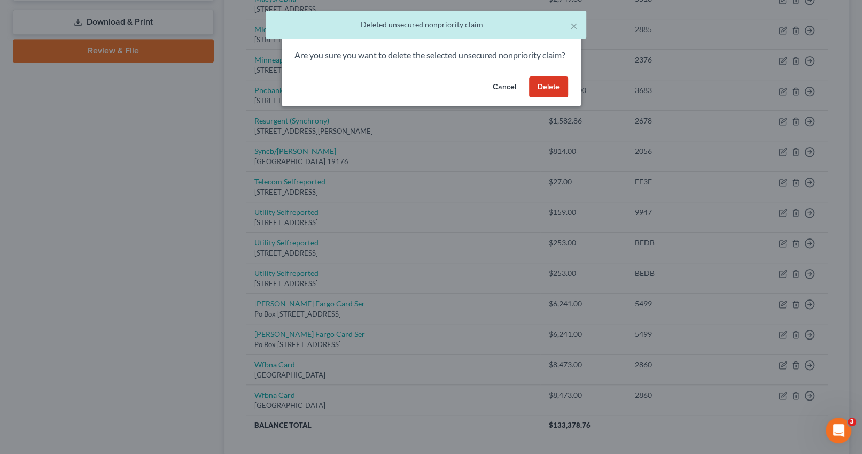
drag, startPoint x: 549, startPoint y: 95, endPoint x: 560, endPoint y: 113, distance: 22.1
click at [549, 95] on button "Delete" at bounding box center [548, 86] width 39 height 21
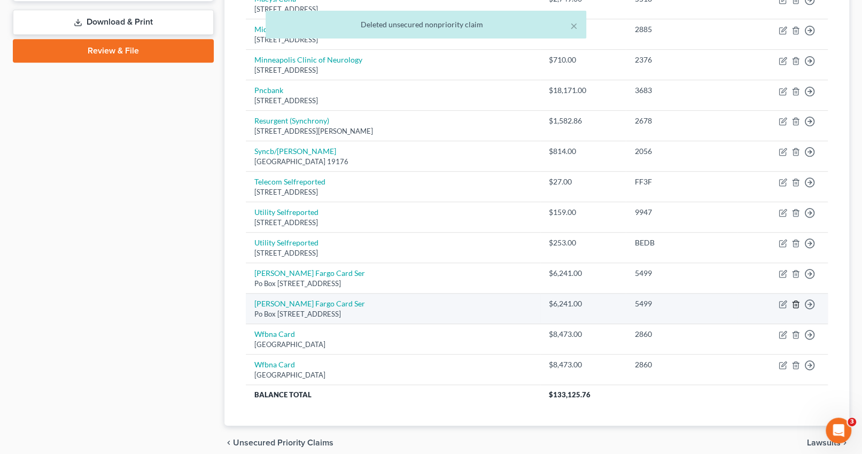
click at [796, 304] on line "button" at bounding box center [796, 305] width 0 height 2
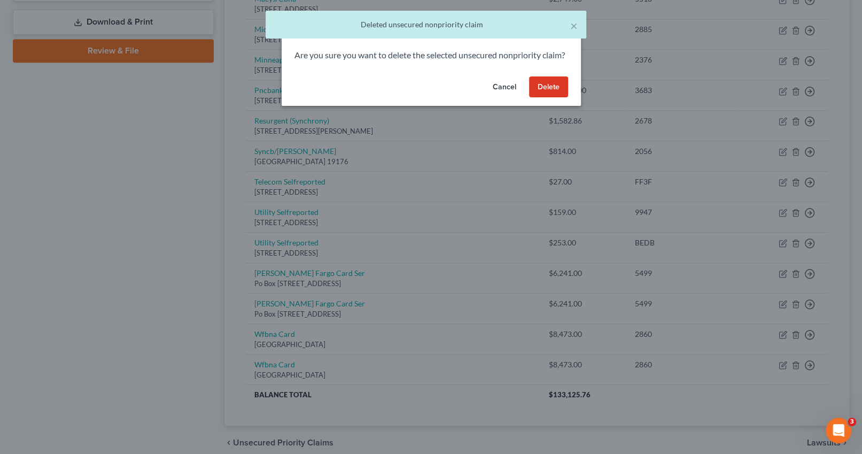
click at [544, 98] on button "Delete" at bounding box center [548, 86] width 39 height 21
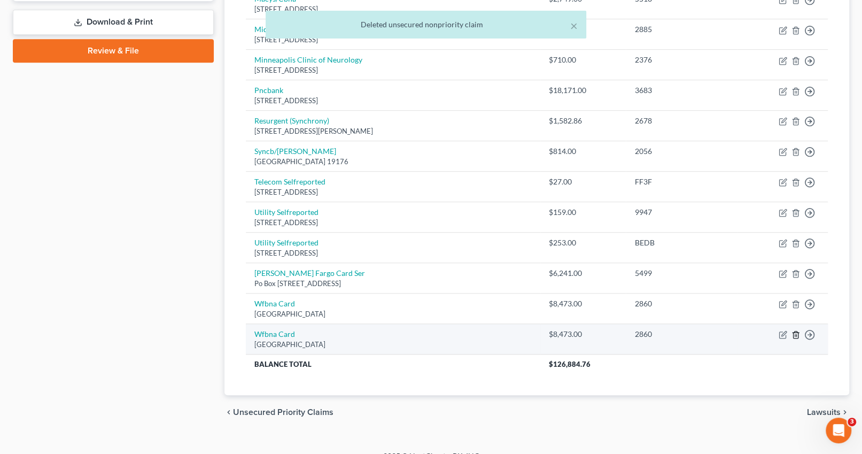
click at [798, 334] on icon "button" at bounding box center [796, 334] width 9 height 9
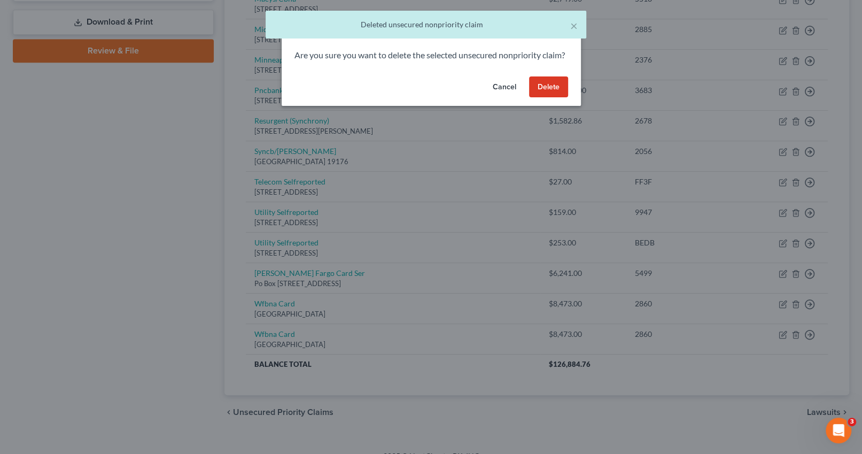
click at [557, 98] on button "Delete" at bounding box center [548, 86] width 39 height 21
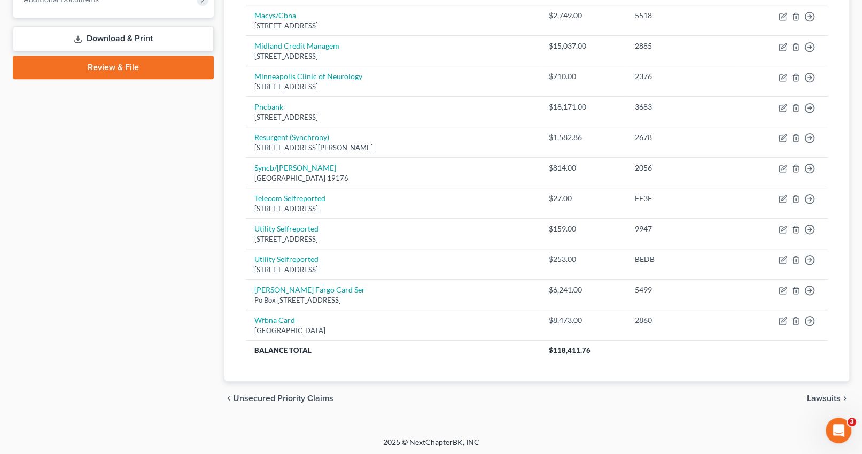
scroll to position [0, 0]
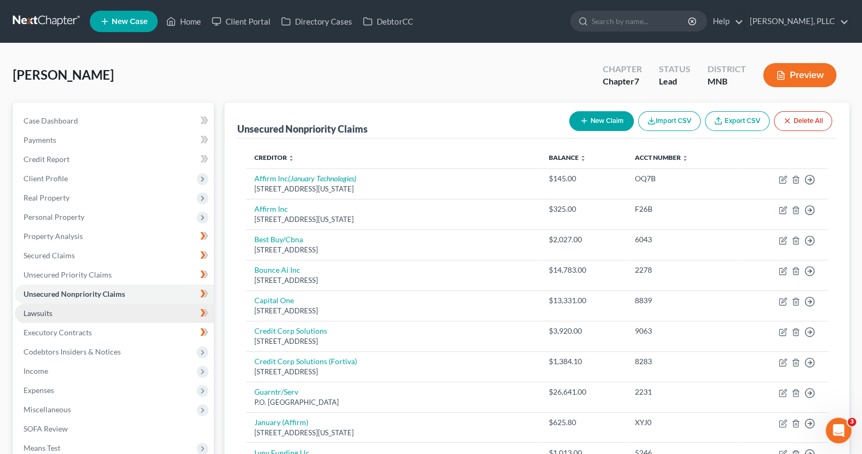
click at [37, 312] on span "Lawsuits" at bounding box center [38, 312] width 29 height 9
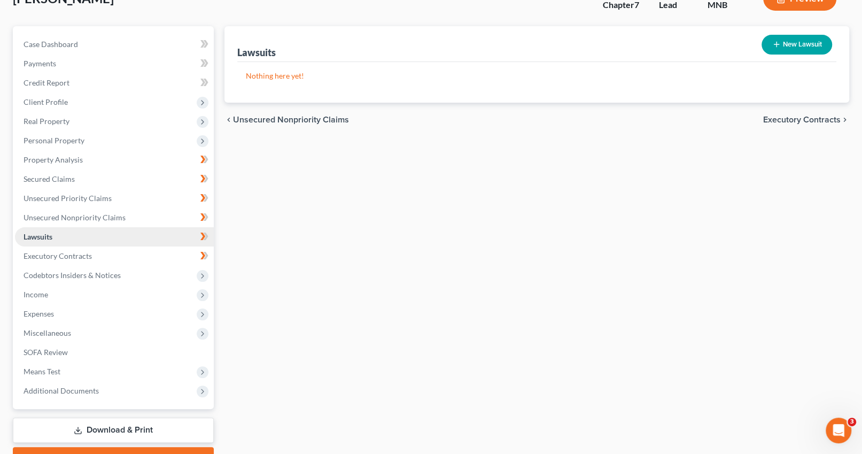
scroll to position [107, 0]
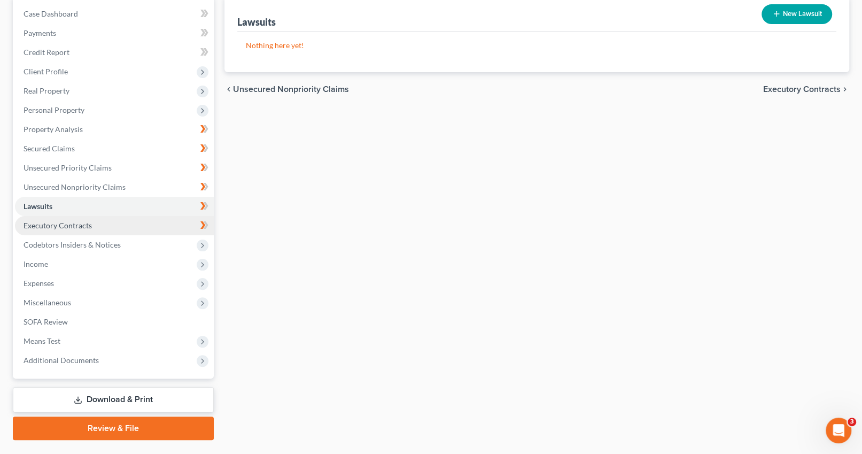
click at [59, 226] on span "Executory Contracts" at bounding box center [58, 225] width 68 height 9
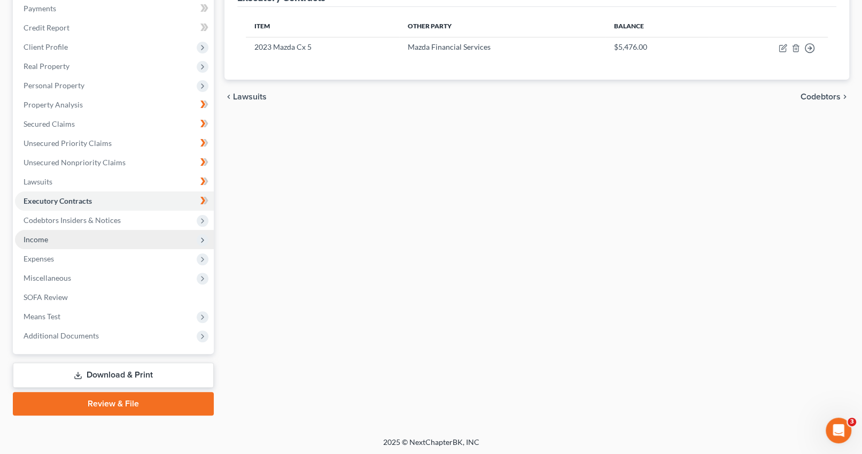
scroll to position [132, 0]
click at [71, 216] on span "Codebtors Insiders & Notices" at bounding box center [72, 219] width 97 height 9
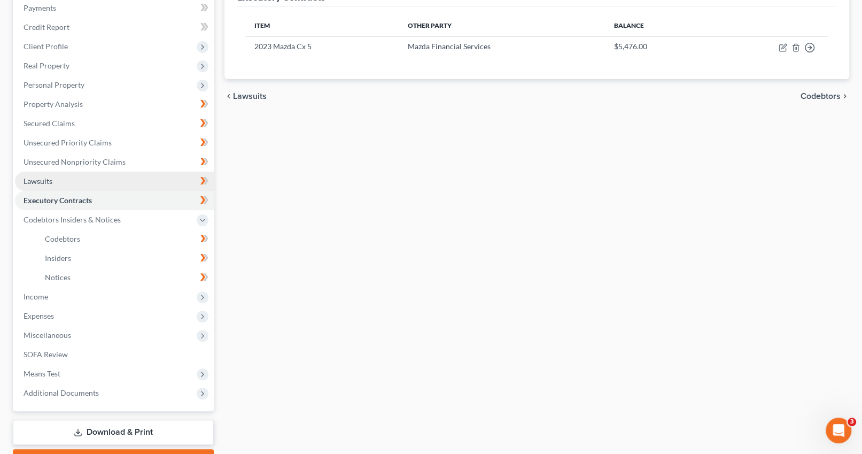
click at [48, 187] on link "Lawsuits" at bounding box center [114, 181] width 199 height 19
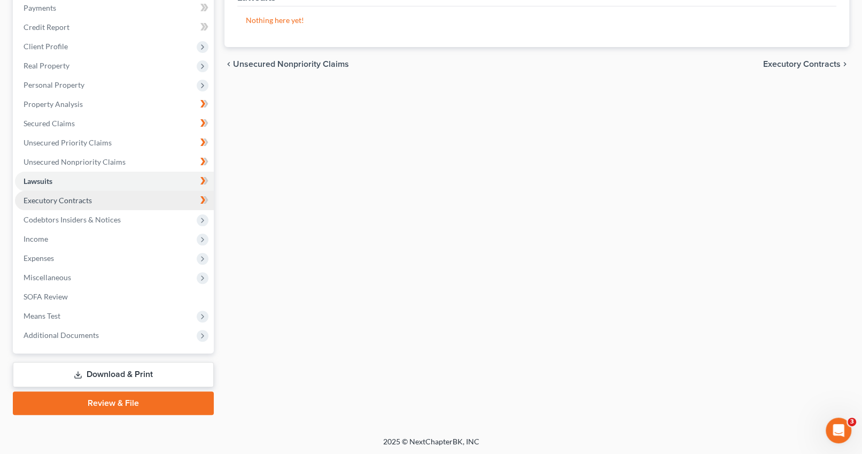
click at [88, 199] on span "Executory Contracts" at bounding box center [58, 200] width 68 height 9
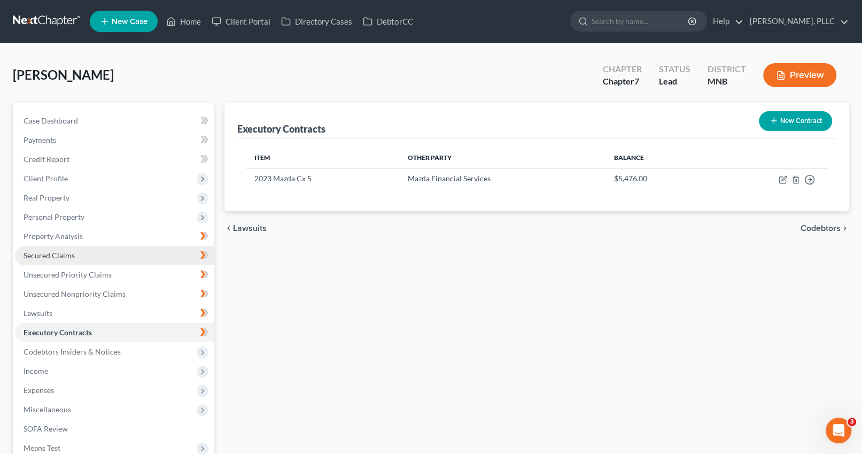
click at [72, 253] on span "Secured Claims" at bounding box center [49, 255] width 51 height 9
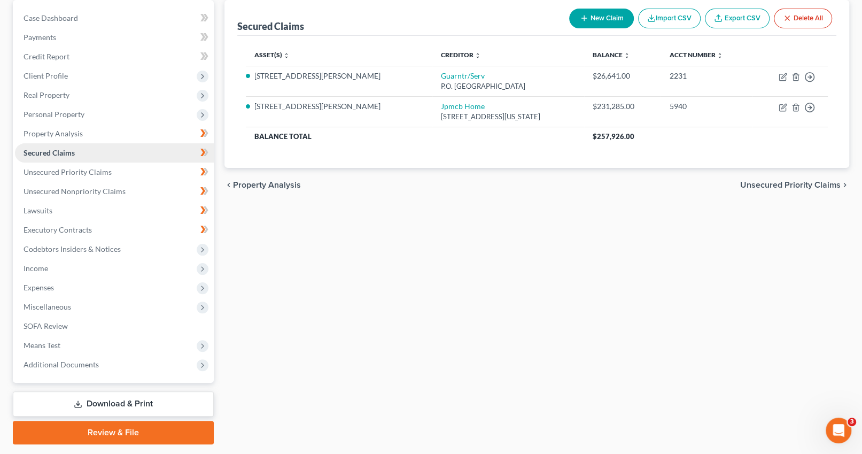
scroll to position [132, 0]
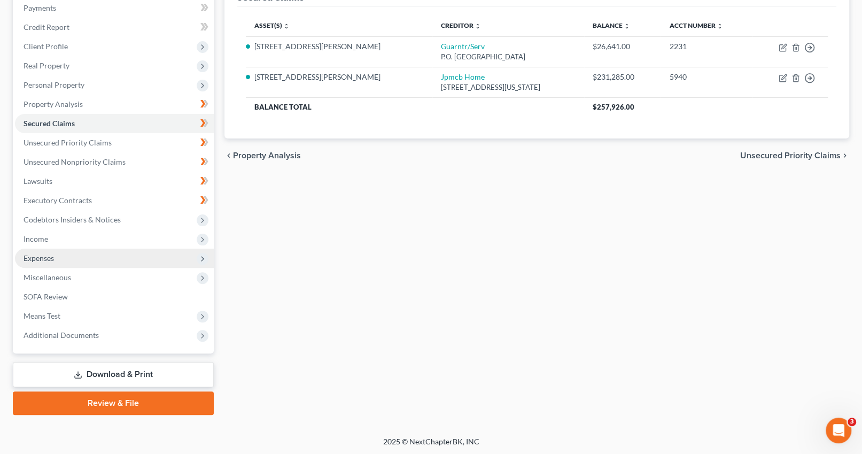
click at [54, 253] on span "Expenses" at bounding box center [114, 258] width 199 height 19
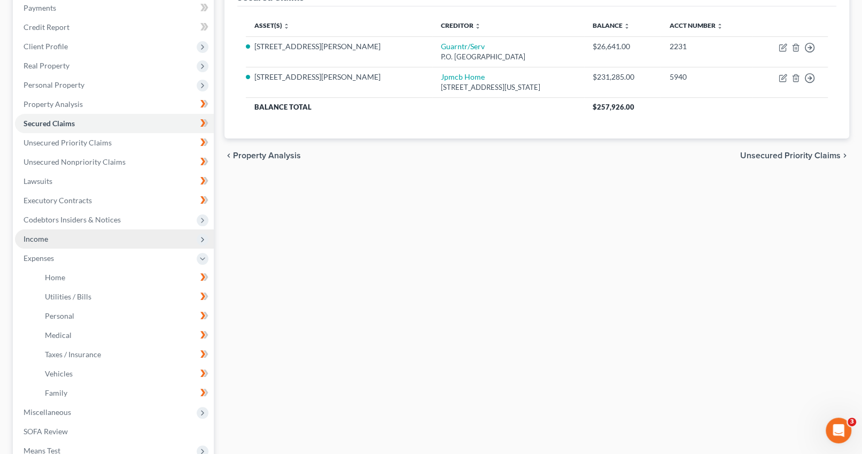
click at [49, 245] on span "Income" at bounding box center [114, 238] width 199 height 19
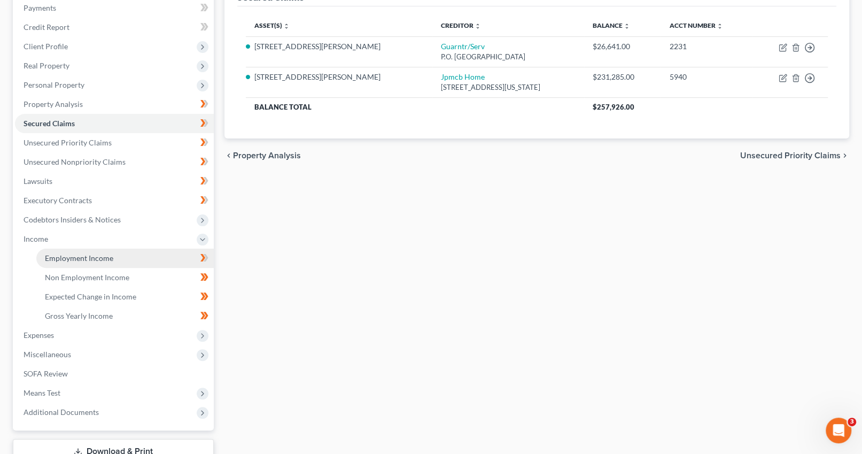
click at [86, 253] on span "Employment Income" at bounding box center [79, 257] width 68 height 9
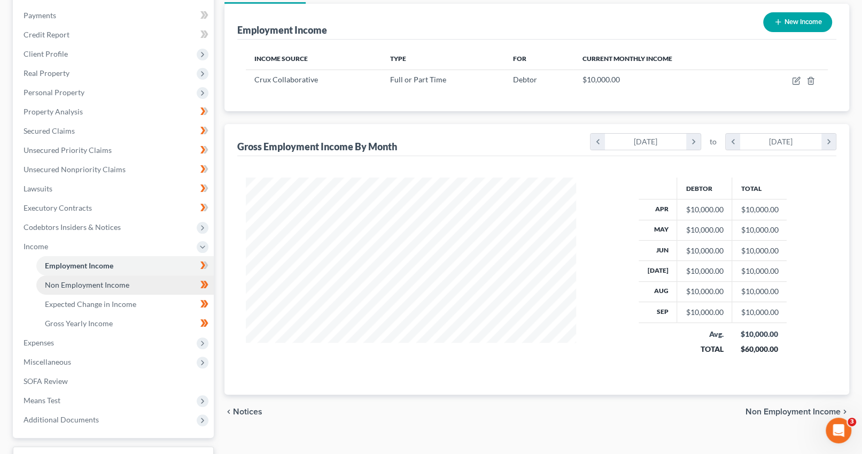
click at [103, 280] on span "Non Employment Income" at bounding box center [87, 284] width 84 height 9
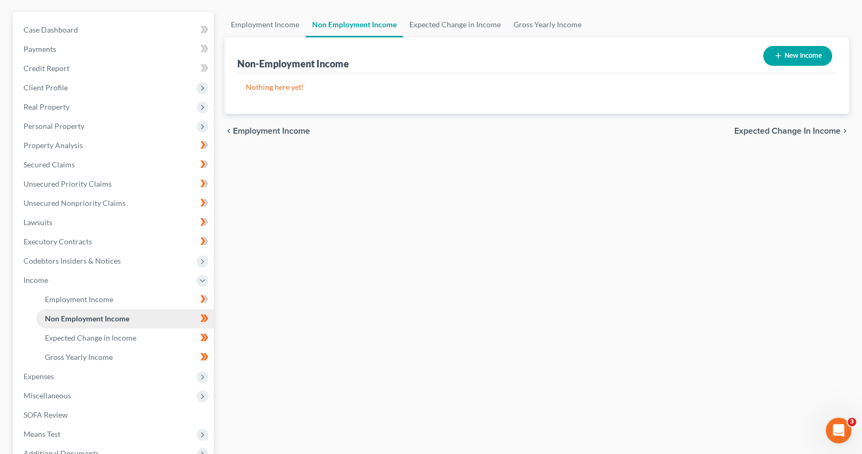
scroll to position [90, 0]
click at [55, 381] on span "Expenses" at bounding box center [114, 376] width 199 height 19
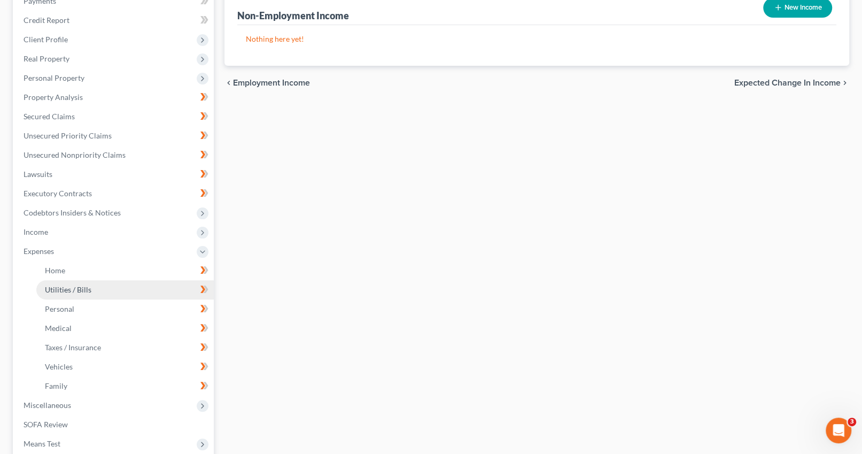
click at [83, 288] on span "Utilities / Bills" at bounding box center [68, 289] width 47 height 9
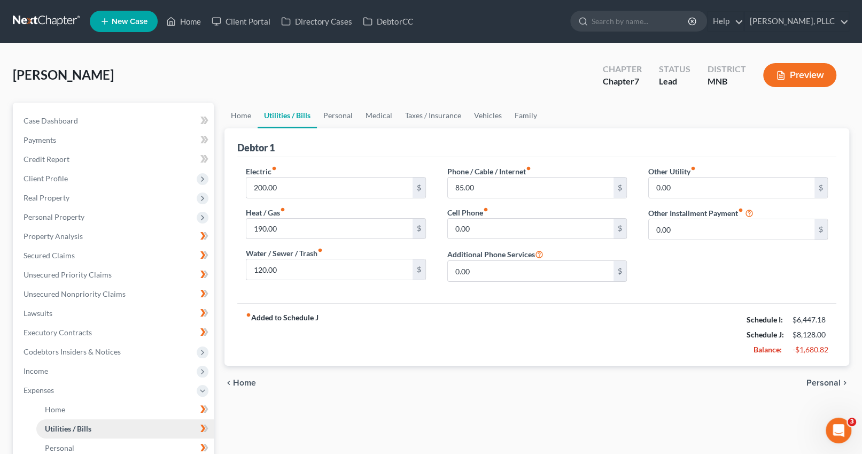
scroll to position [267, 0]
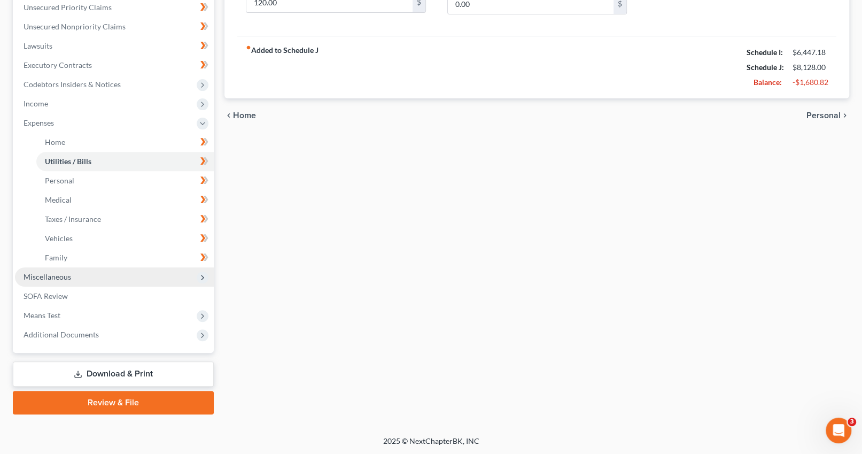
click at [56, 277] on span "Miscellaneous" at bounding box center [48, 276] width 48 height 9
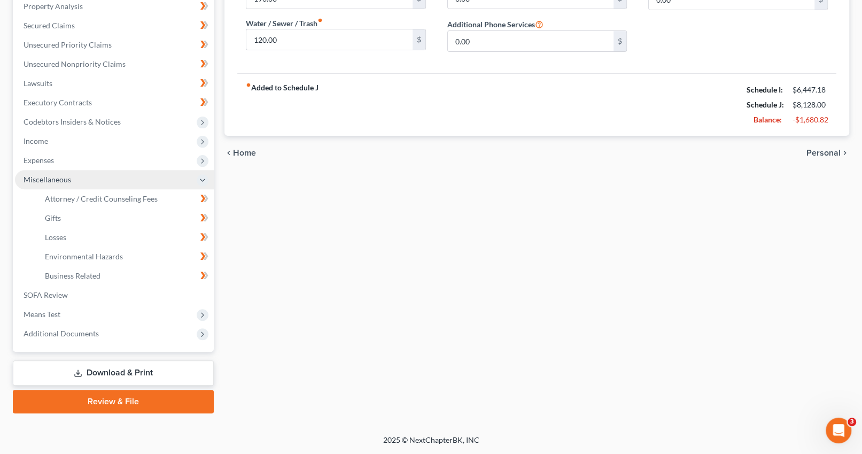
scroll to position [228, 0]
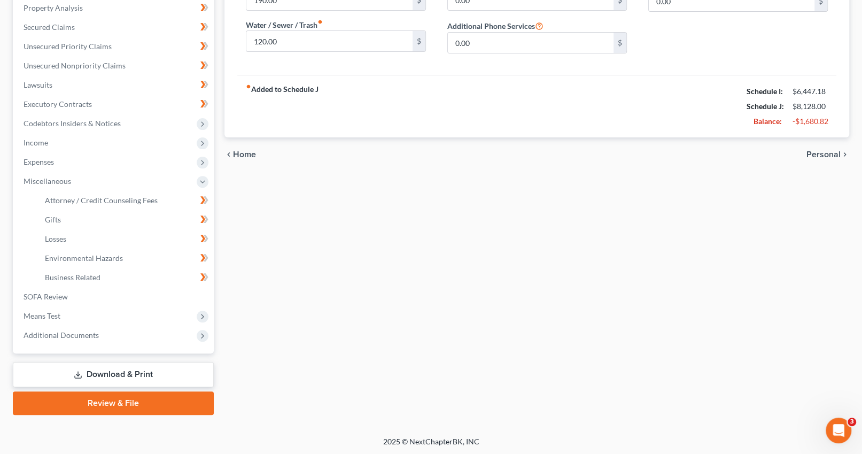
click at [141, 369] on link "Download & Print" at bounding box center [113, 374] width 201 height 25
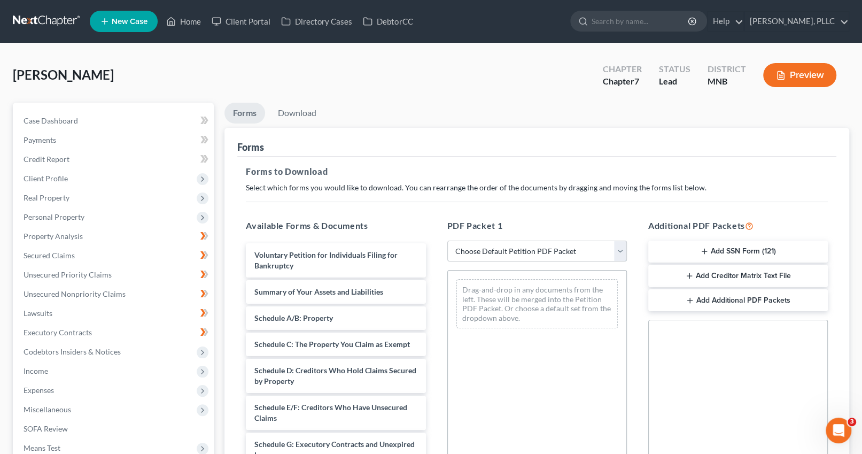
click at [618, 247] on select "Choose Default Petition PDF Packet Complete Bankruptcy Petition (all forms and …" at bounding box center [537, 251] width 180 height 21
select select "0"
click at [447, 241] on select "Choose Default Petition PDF Packet Complete Bankruptcy Petition (all forms and …" at bounding box center [537, 251] width 180 height 21
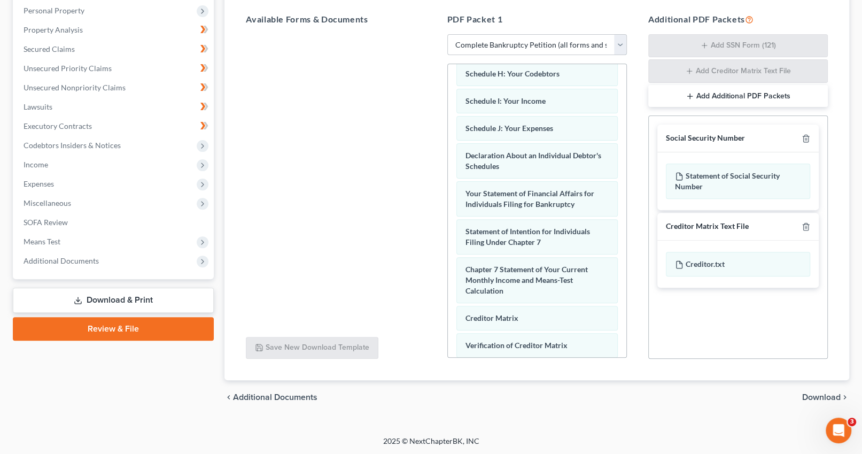
scroll to position [380, 0]
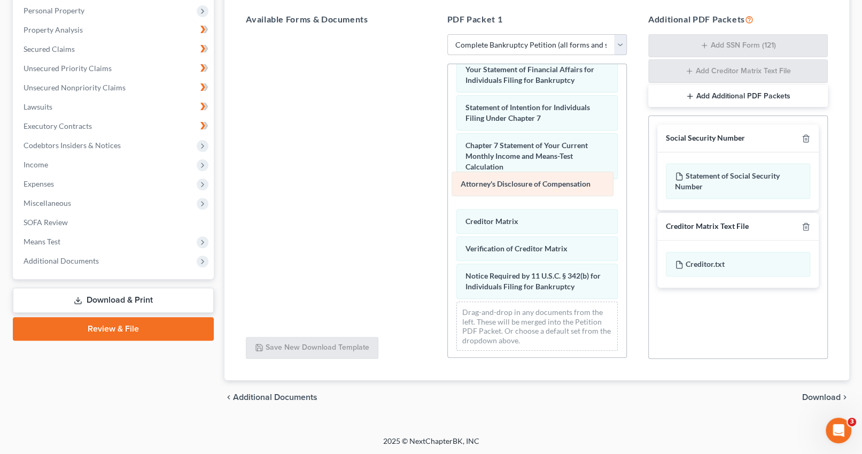
drag, startPoint x: 534, startPoint y: 285, endPoint x: 530, endPoint y: 185, distance: 100.1
click at [530, 185] on div "Attorney's Disclosure of Compensation Voluntary Petition for Individuals Filing…" at bounding box center [537, 22] width 179 height 675
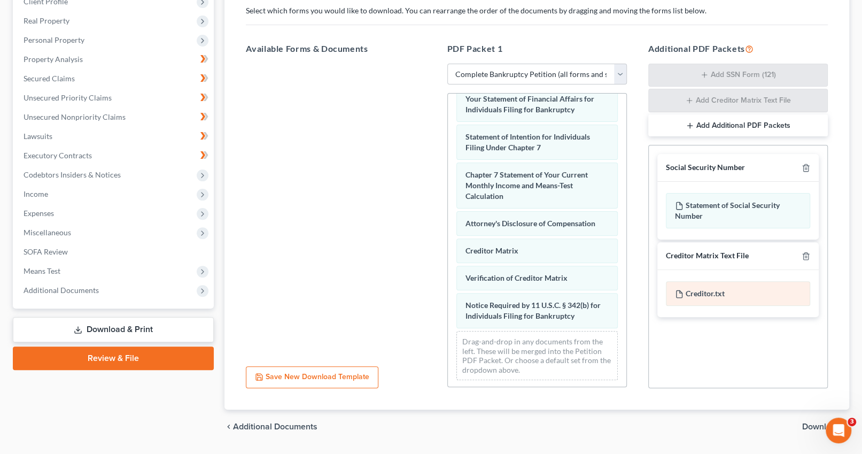
scroll to position [206, 0]
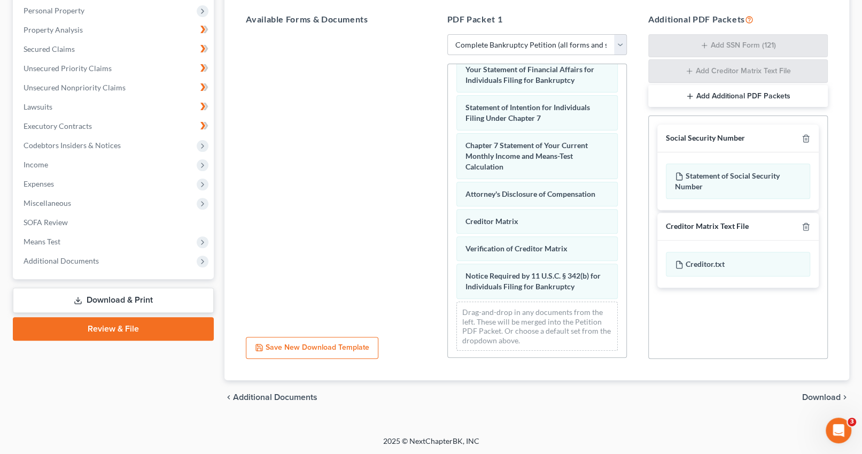
click at [822, 396] on span "Download" at bounding box center [822, 397] width 38 height 9
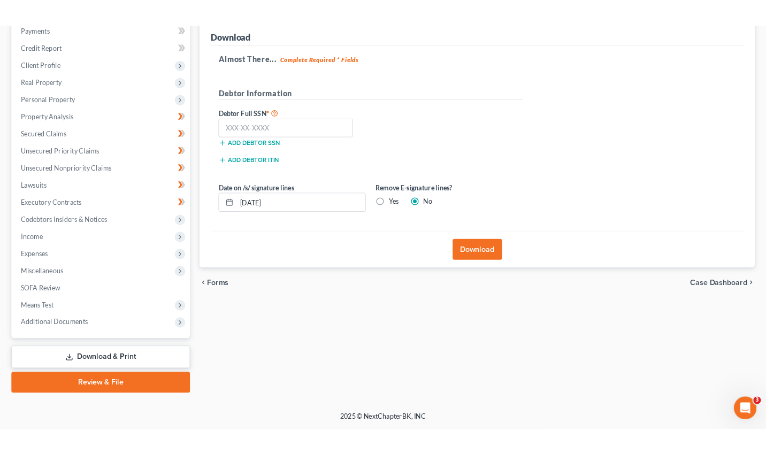
scroll to position [132, 0]
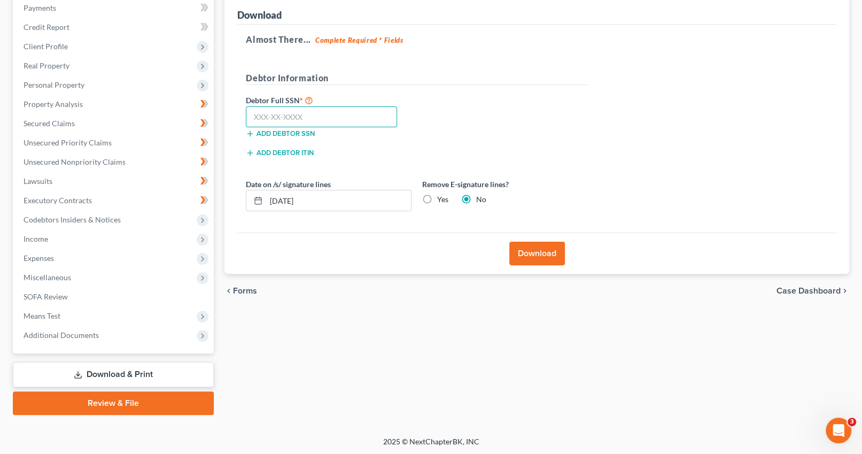
click at [338, 123] on input "text" at bounding box center [321, 116] width 151 height 21
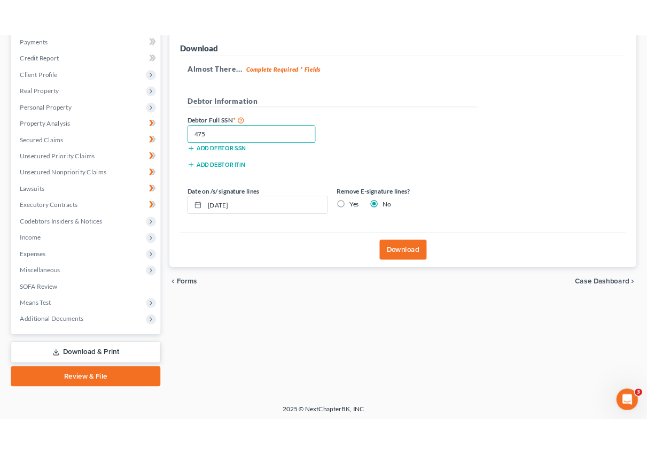
scroll to position [151, 0]
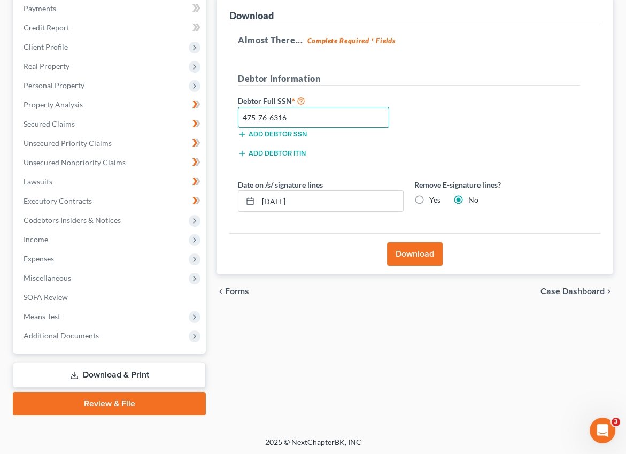
type input "475-76-6316"
click at [427, 255] on button "Download" at bounding box center [415, 254] width 56 height 24
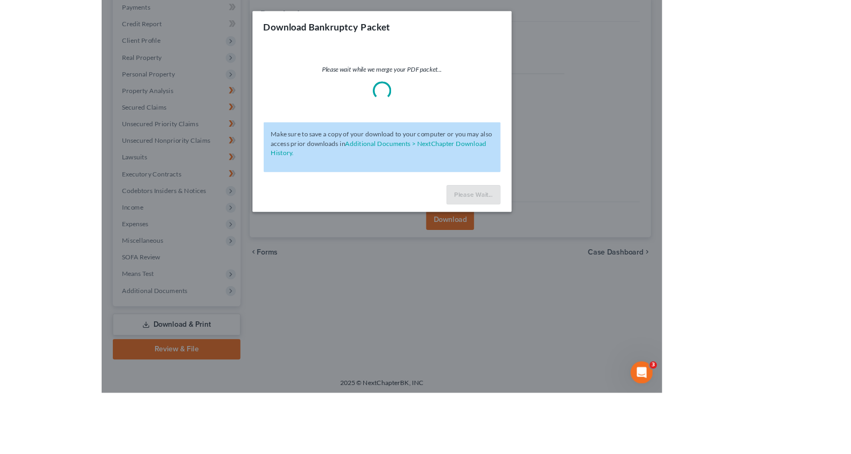
scroll to position [132, 0]
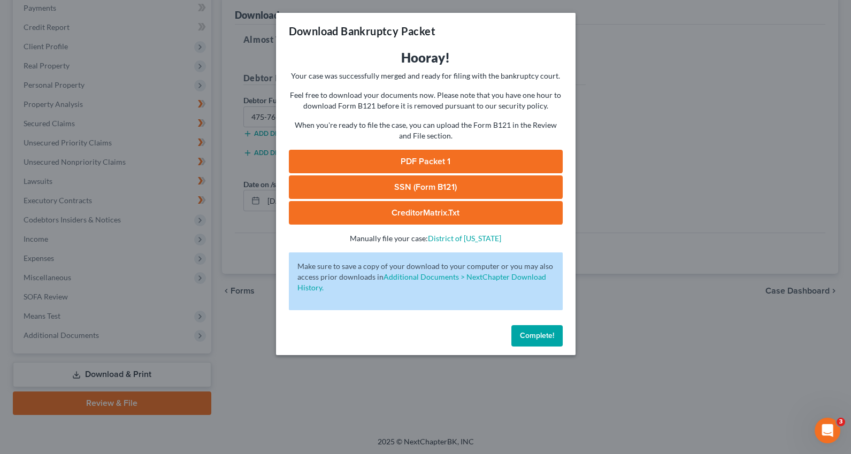
click at [449, 161] on link "PDF Packet 1" at bounding box center [426, 162] width 274 height 24
click at [532, 325] on button "Complete!" at bounding box center [536, 335] width 51 height 21
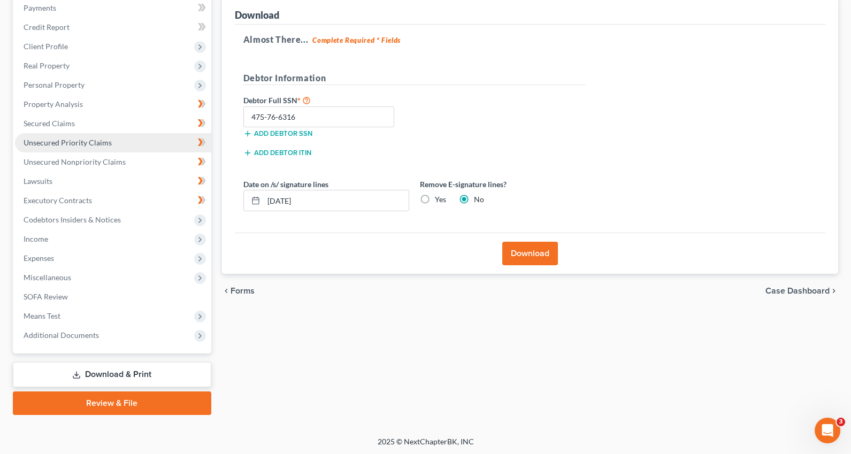
click at [80, 135] on link "Unsecured Priority Claims" at bounding box center [113, 142] width 196 height 19
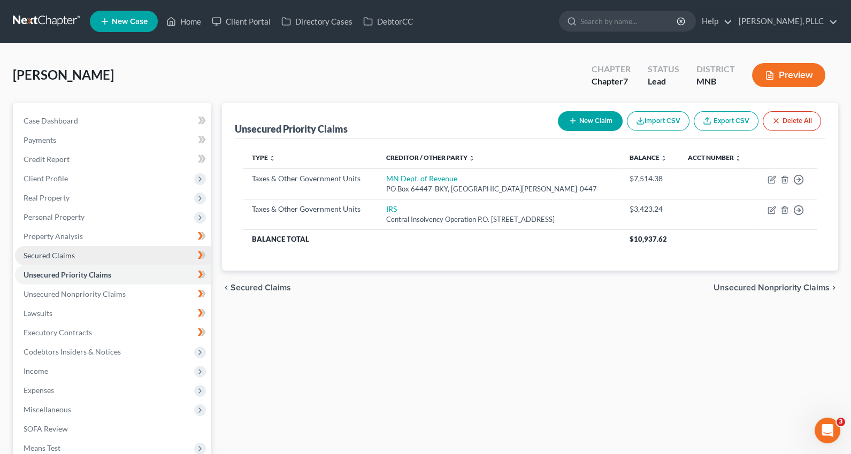
click at [67, 256] on span "Secured Claims" at bounding box center [49, 255] width 51 height 9
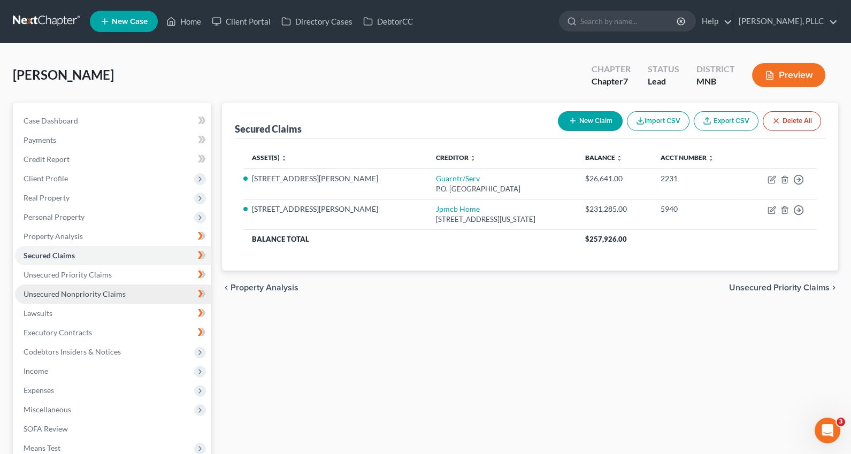
click at [90, 296] on span "Unsecured Nonpriority Claims" at bounding box center [75, 293] width 102 height 9
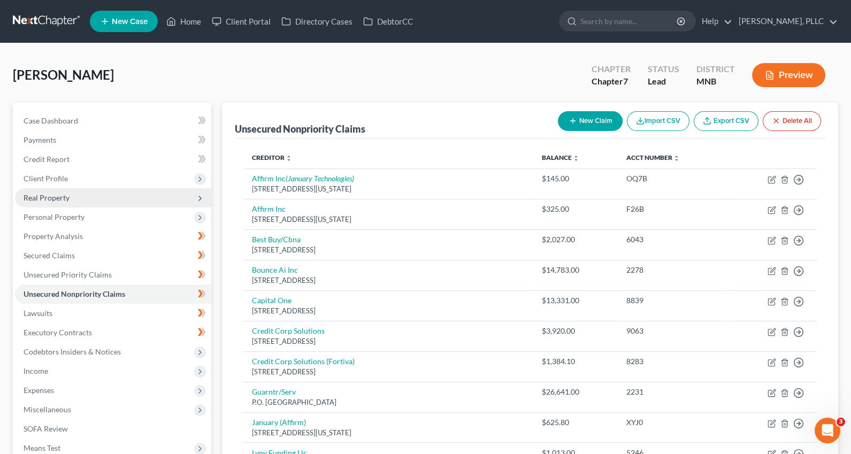
click at [63, 201] on span "Real Property" at bounding box center [47, 197] width 46 height 9
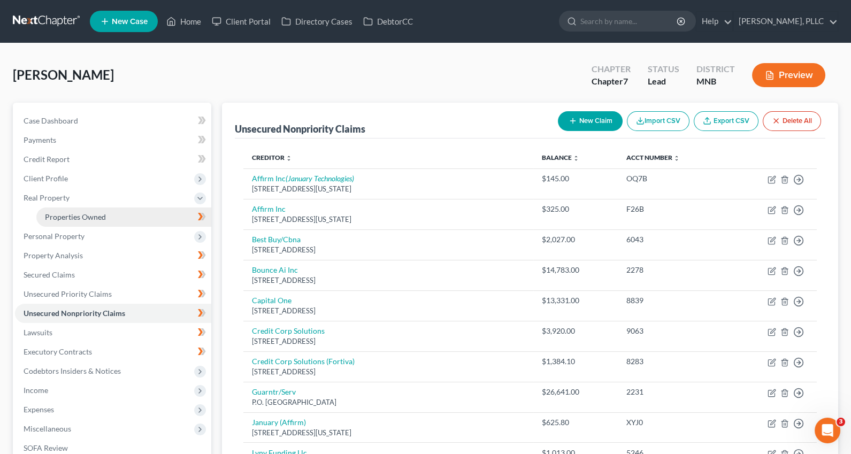
click at [71, 215] on span "Properties Owned" at bounding box center [75, 216] width 61 height 9
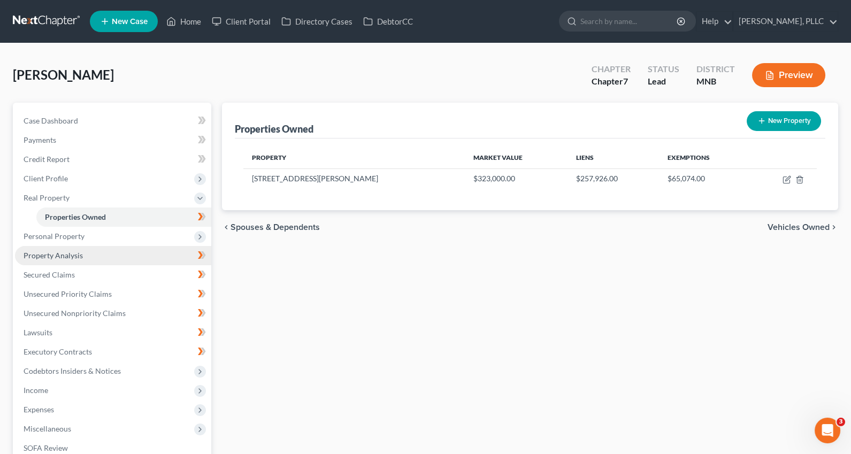
click at [71, 253] on span "Property Analysis" at bounding box center [53, 255] width 59 height 9
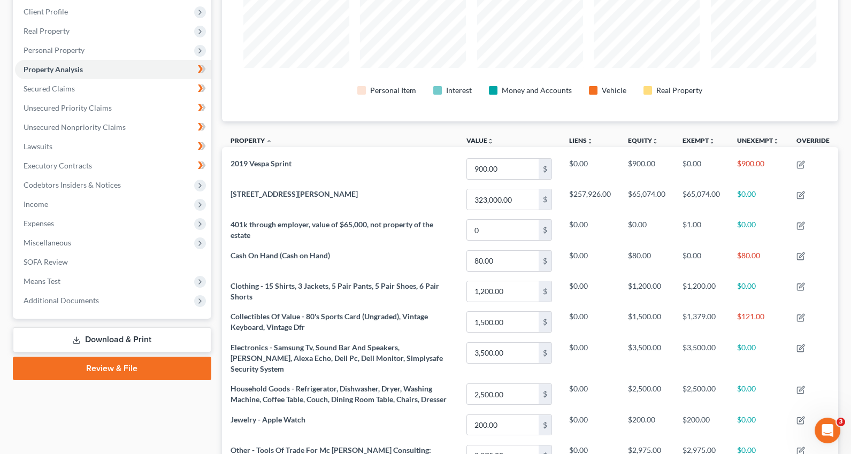
scroll to position [166, 0]
click at [55, 201] on span "Income" at bounding box center [113, 204] width 196 height 19
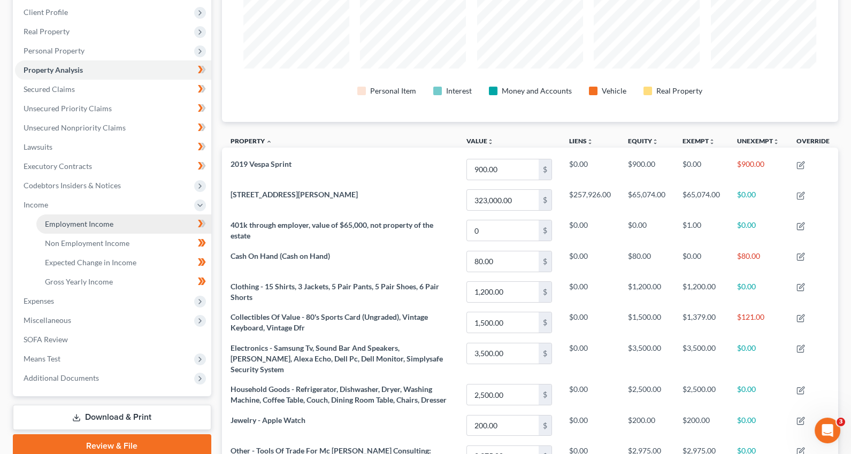
click at [66, 226] on span "Employment Income" at bounding box center [79, 223] width 68 height 9
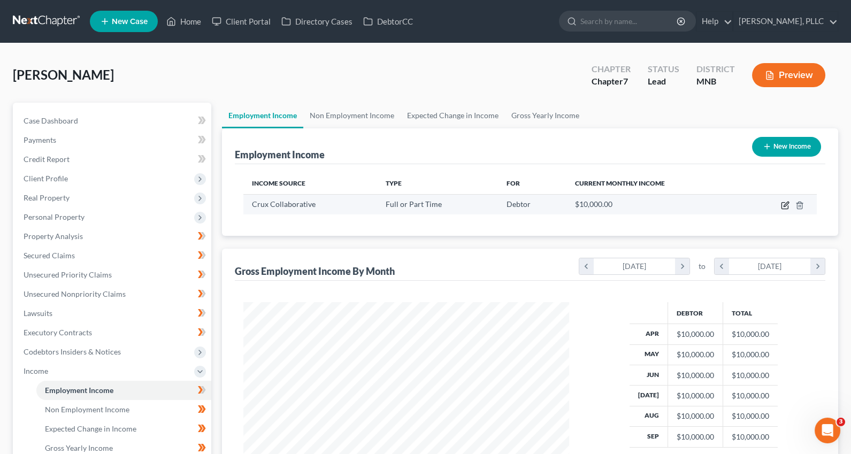
click at [786, 208] on icon "button" at bounding box center [784, 206] width 6 height 6
select select "0"
select select "24"
select select "1"
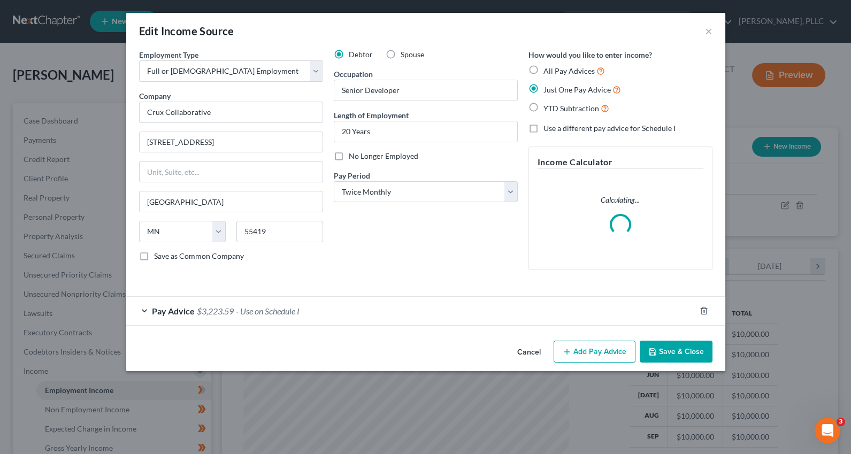
click at [435, 309] on div "Pay Advice $3,223.59 - Use on Schedule I" at bounding box center [410, 311] width 569 height 28
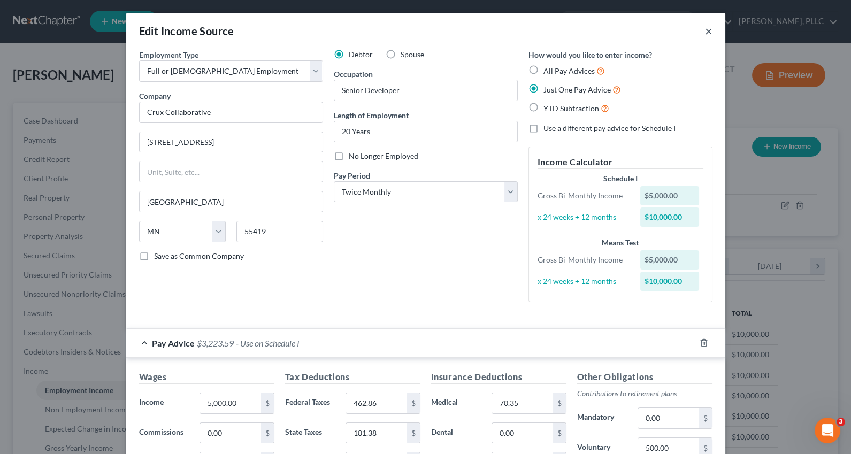
click at [707, 33] on button "×" at bounding box center [708, 31] width 7 height 13
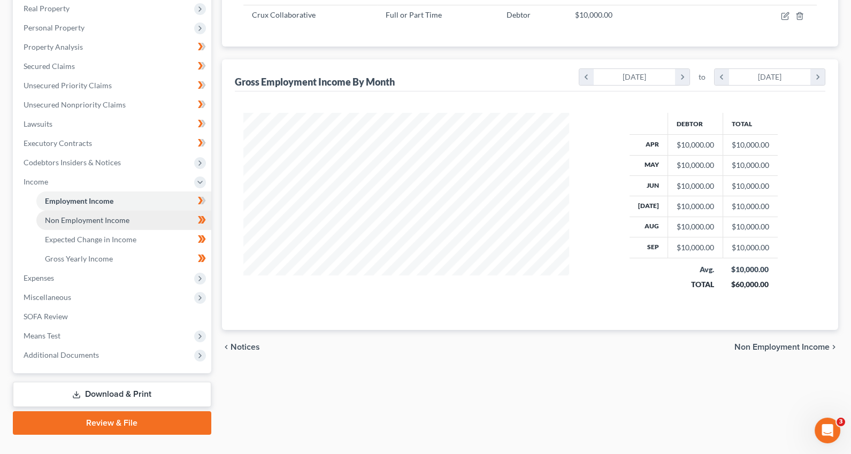
scroll to position [209, 0]
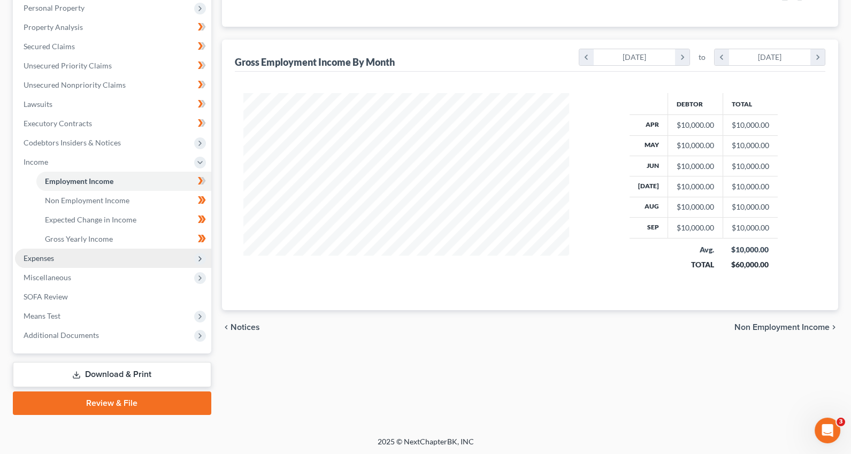
click at [55, 260] on span "Expenses" at bounding box center [113, 258] width 196 height 19
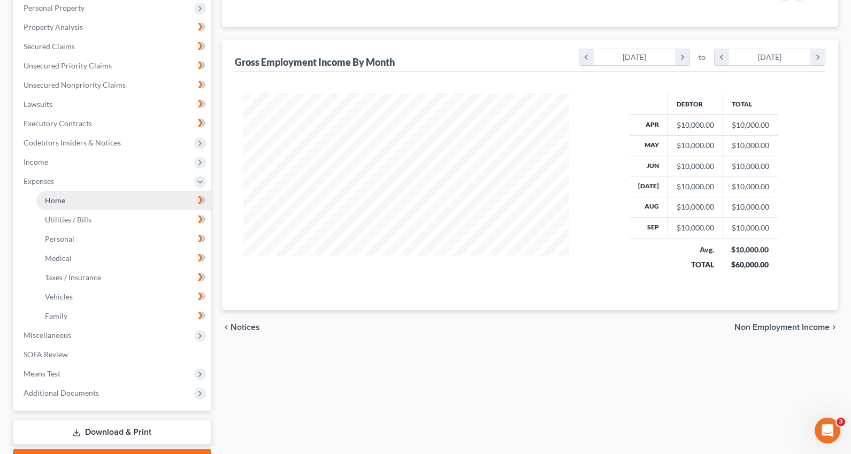
click at [74, 204] on link "Home" at bounding box center [123, 200] width 175 height 19
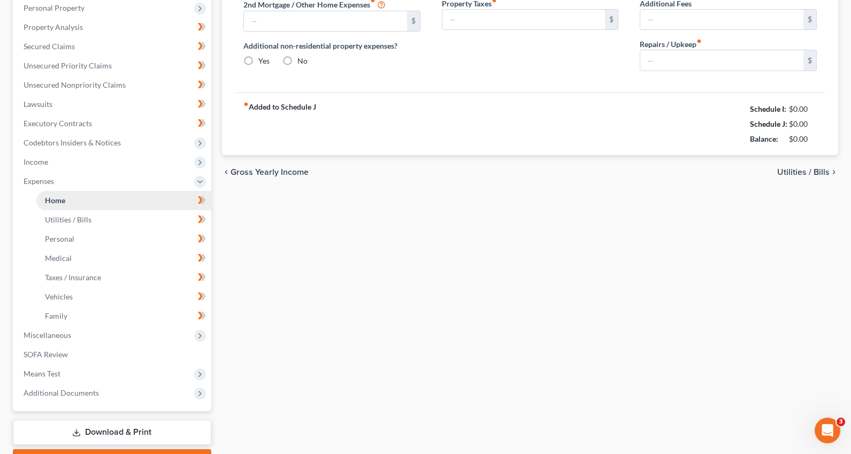
scroll to position [133, 0]
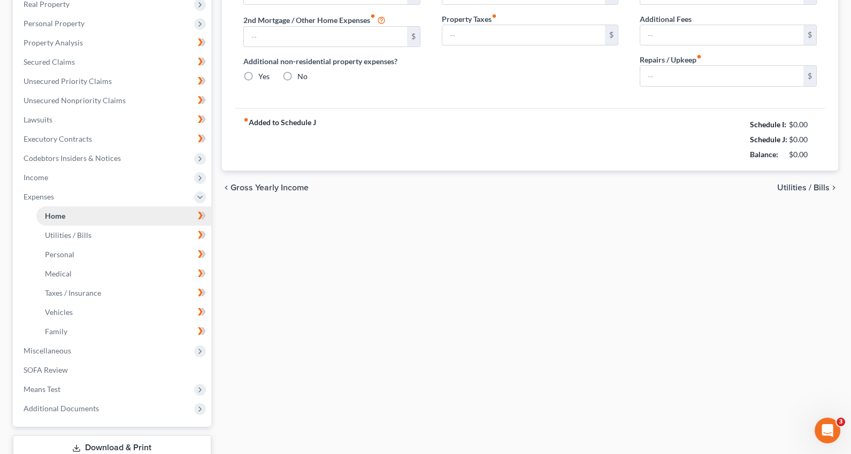
type input "1,694.00"
type input "305.00"
radio input "true"
type input "120.00"
type input "0.00"
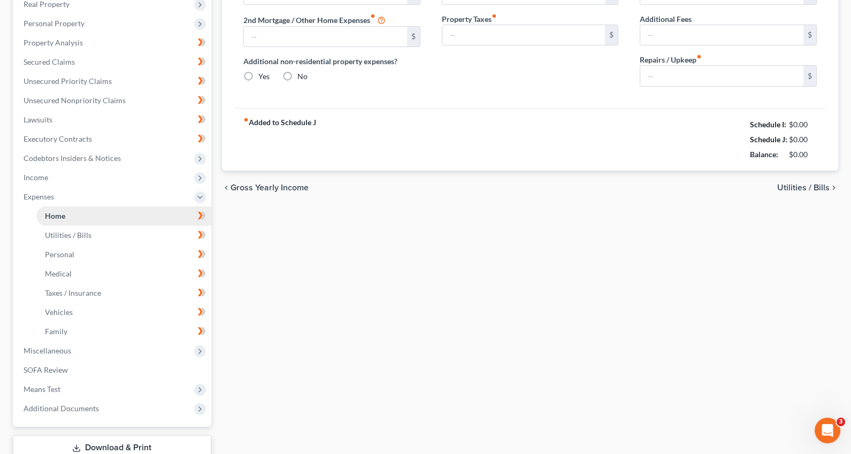
type input "0.00"
type input "150.00"
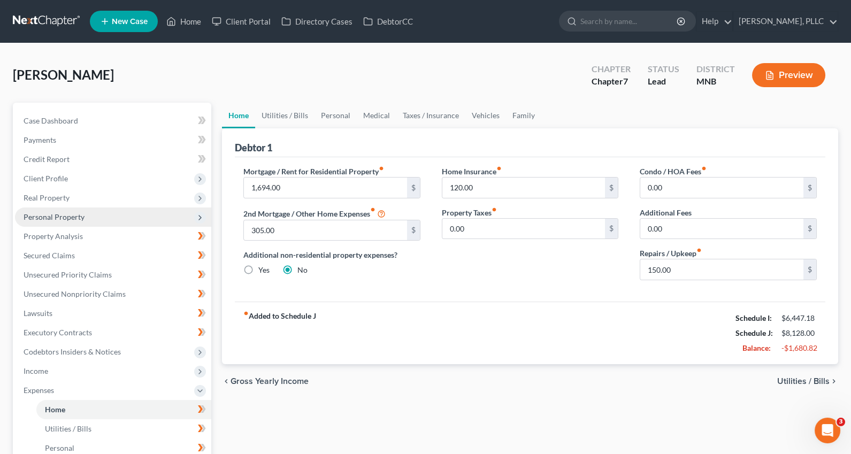
click at [61, 217] on span "Personal Property" at bounding box center [54, 216] width 61 height 9
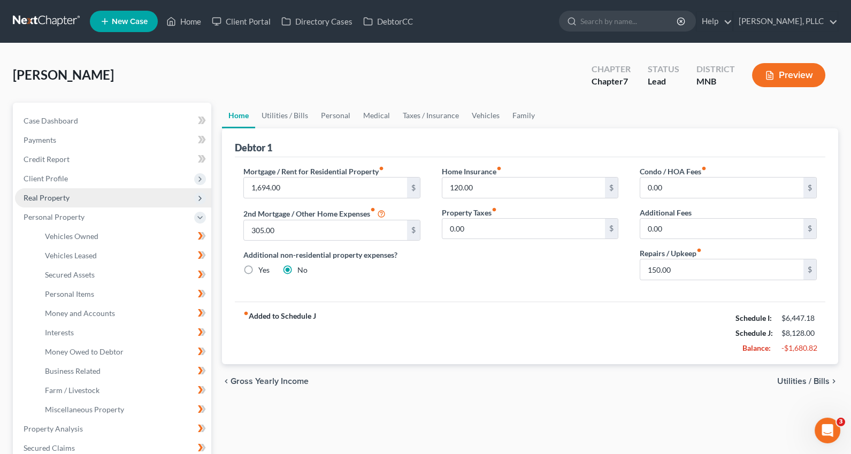
click at [59, 189] on span "Real Property" at bounding box center [113, 197] width 196 height 19
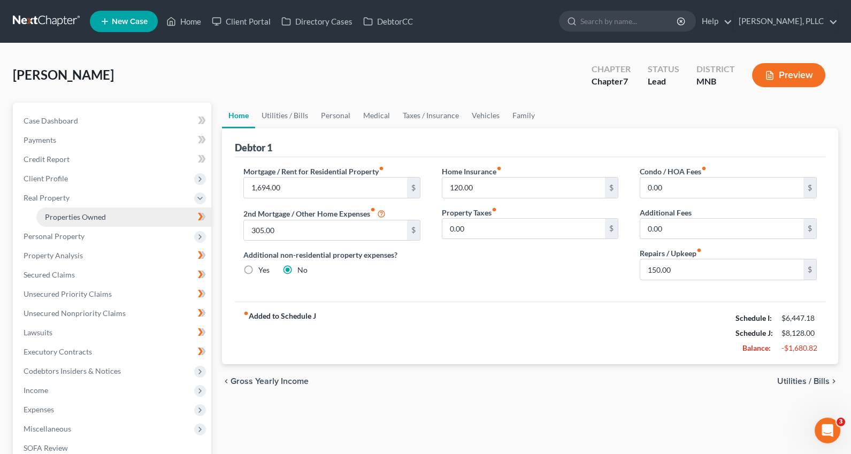
click at [74, 218] on span "Properties Owned" at bounding box center [75, 216] width 61 height 9
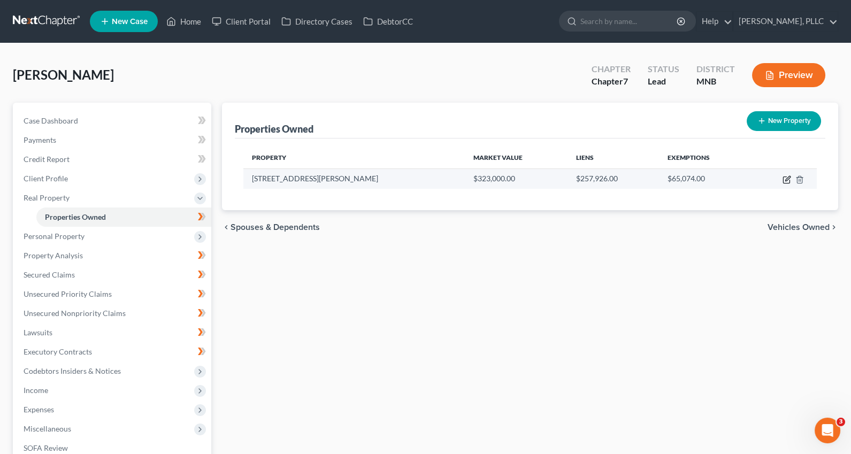
click at [789, 179] on icon "button" at bounding box center [786, 180] width 6 height 6
select select "24"
select select "0"
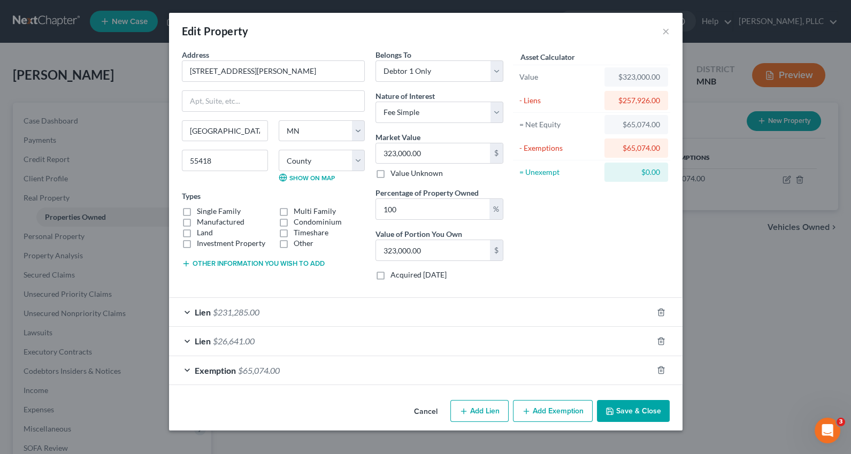
click at [197, 212] on label "Single Family" at bounding box center [219, 211] width 44 height 11
click at [201, 212] on input "Single Family" at bounding box center [204, 209] width 7 height 7
checkbox input "true"
click at [636, 408] on button "Save & Close" at bounding box center [633, 411] width 73 height 22
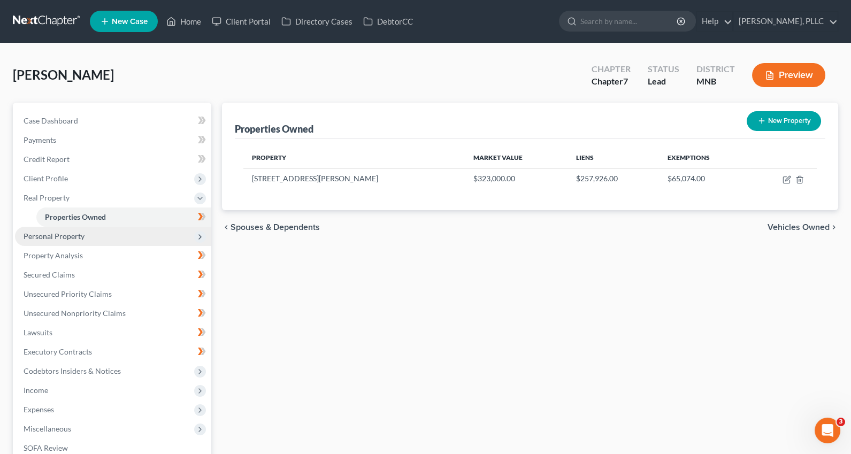
scroll to position [151, 0]
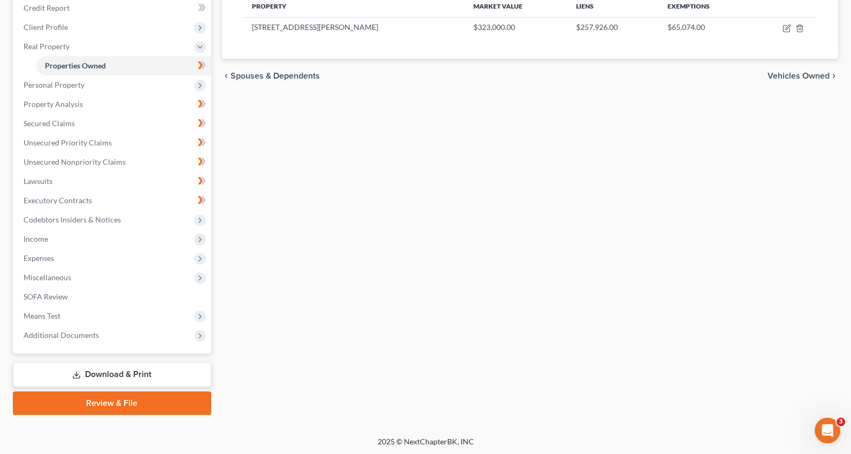
click at [120, 370] on link "Download & Print" at bounding box center [112, 374] width 198 height 25
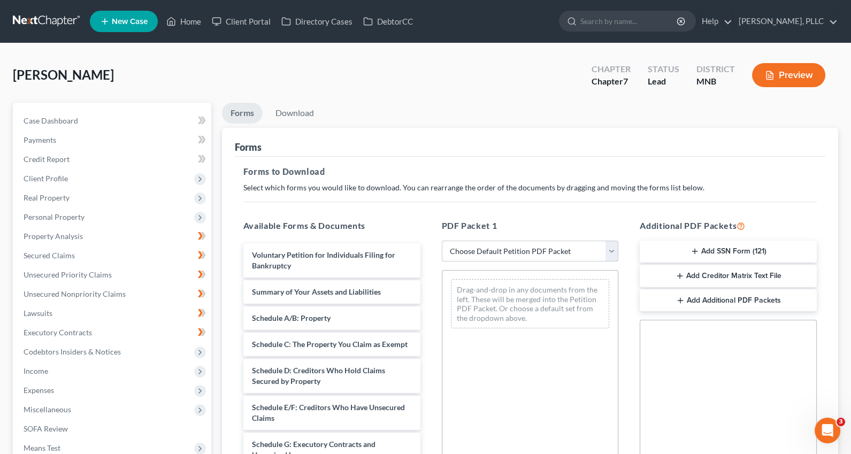
click at [611, 249] on select "Choose Default Petition PDF Packet Complete Bankruptcy Petition (all forms and …" at bounding box center [530, 251] width 177 height 21
select select "0"
click at [442, 241] on select "Choose Default Petition PDF Packet Complete Bankruptcy Petition (all forms and …" at bounding box center [530, 251] width 177 height 21
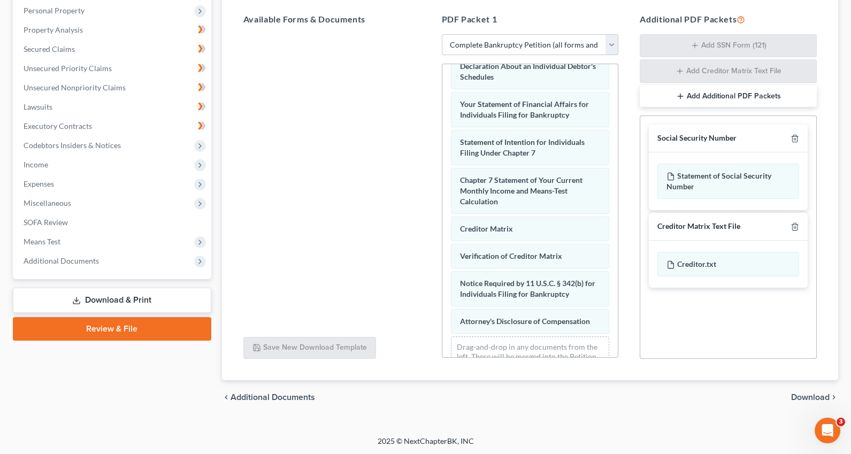
scroll to position [380, 0]
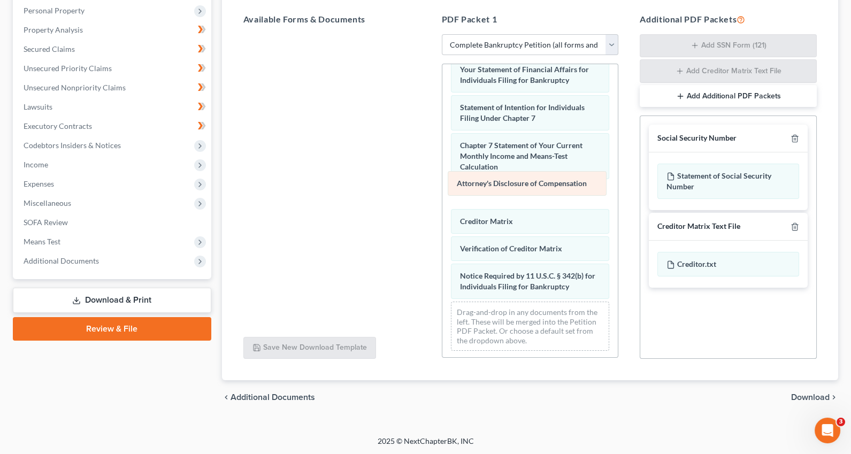
drag, startPoint x: 529, startPoint y: 290, endPoint x: 526, endPoint y: 189, distance: 100.5
click at [526, 189] on div "Attorney's Disclosure of Compensation Voluntary Petition for Individuals Filing…" at bounding box center [530, 22] width 176 height 675
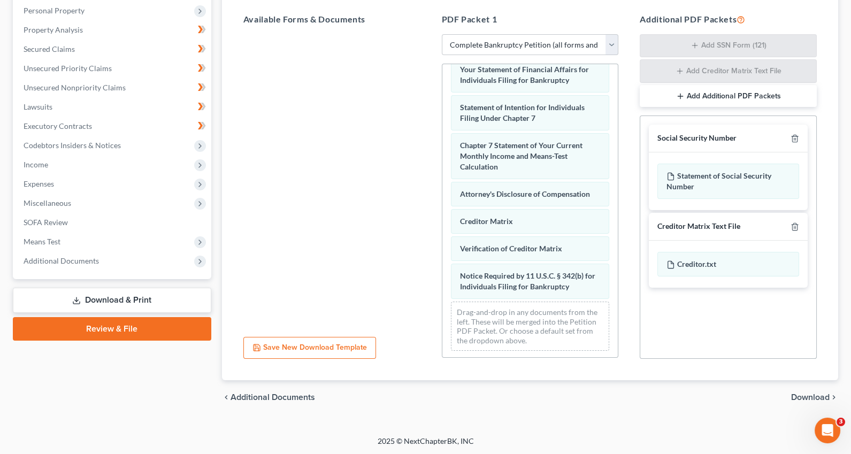
click at [807, 394] on span "Download" at bounding box center [810, 397] width 38 height 9
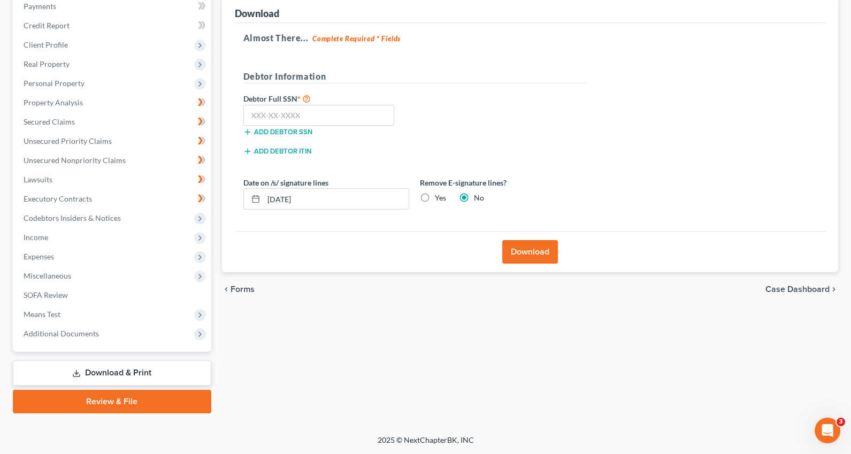
scroll to position [132, 0]
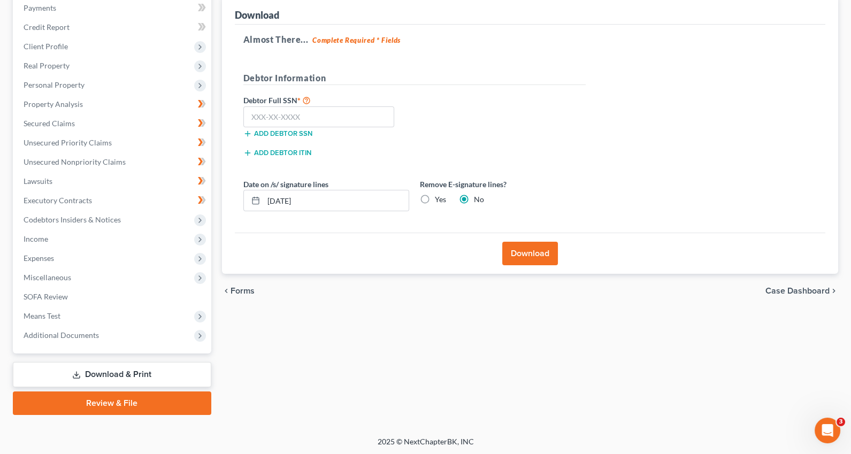
click at [406, 135] on div "Add debtor SSN" at bounding box center [326, 132] width 176 height 11
click at [358, 113] on input "text" at bounding box center [318, 116] width 151 height 21
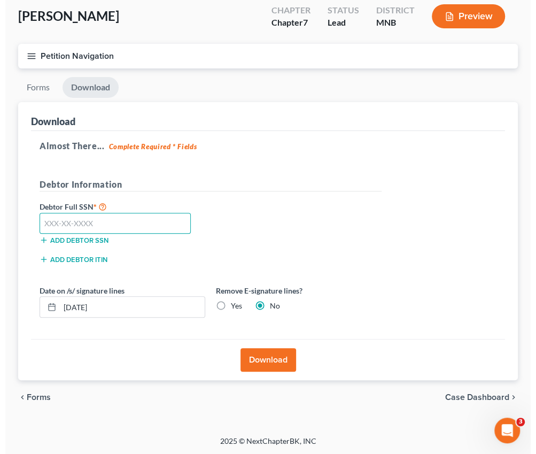
scroll to position [79, 0]
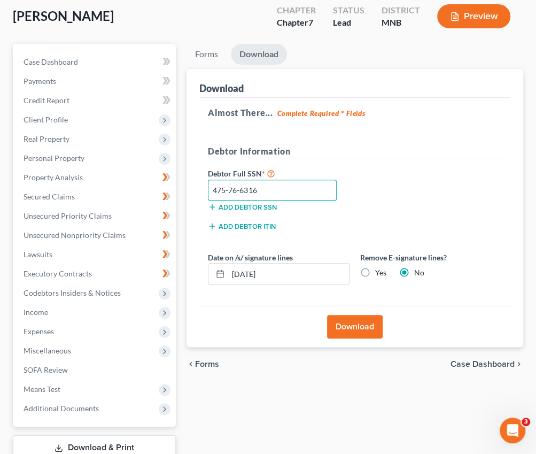
type input "475-76-6316"
click at [340, 321] on button "Download" at bounding box center [355, 327] width 56 height 24
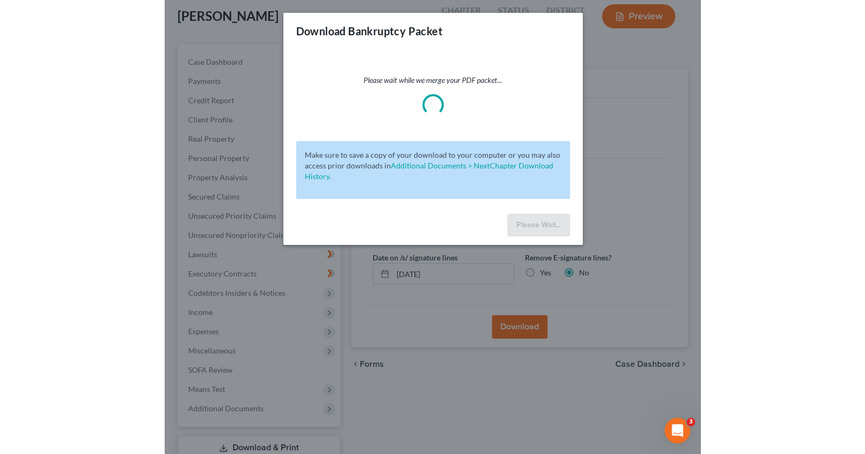
scroll to position [59, 0]
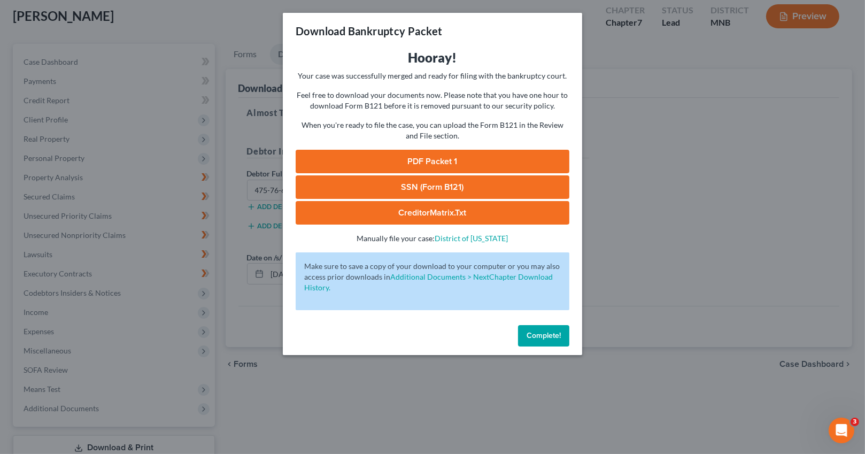
click at [466, 163] on link "PDF Packet 1" at bounding box center [433, 162] width 274 height 24
drag, startPoint x: 542, startPoint y: 336, endPoint x: 469, endPoint y: 304, distance: 80.0
click at [542, 336] on span "Complete!" at bounding box center [544, 335] width 34 height 9
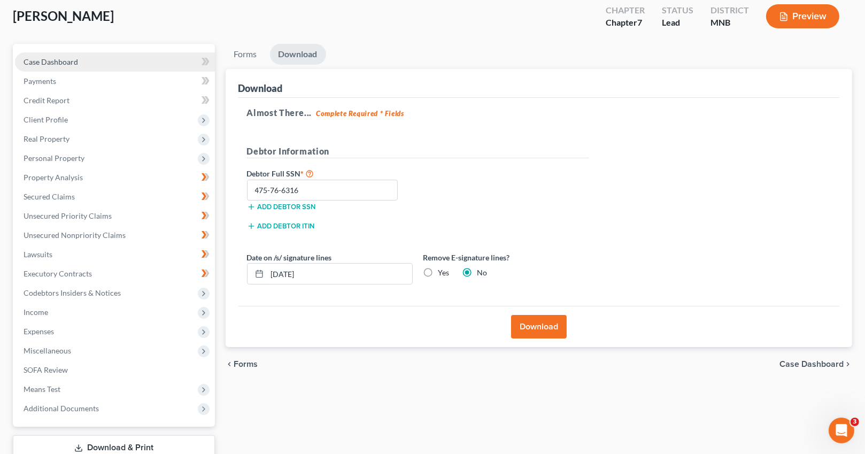
click at [51, 62] on span "Case Dashboard" at bounding box center [51, 61] width 55 height 9
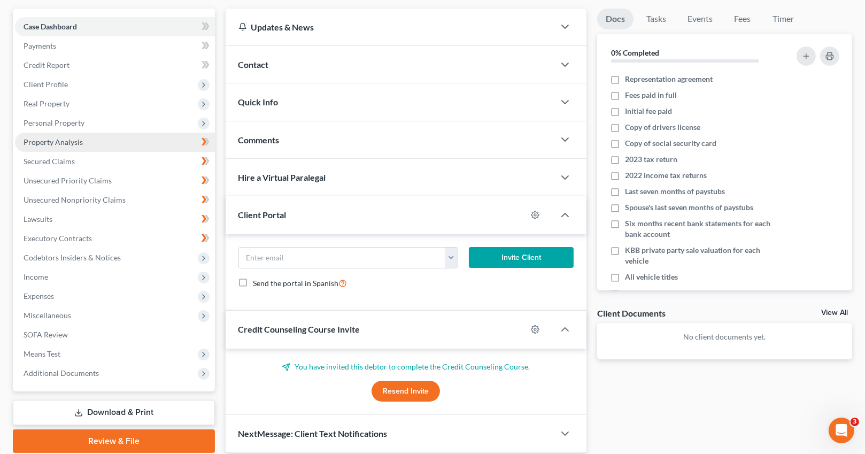
scroll to position [94, 0]
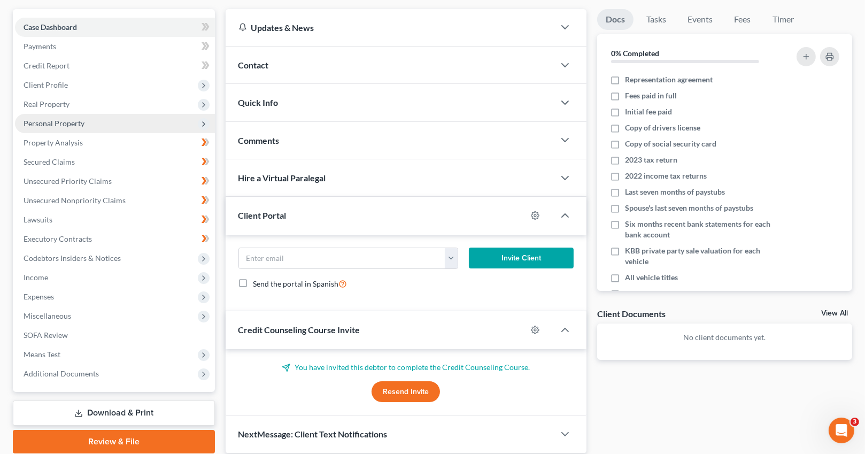
click at [74, 127] on span "Personal Property" at bounding box center [115, 123] width 200 height 19
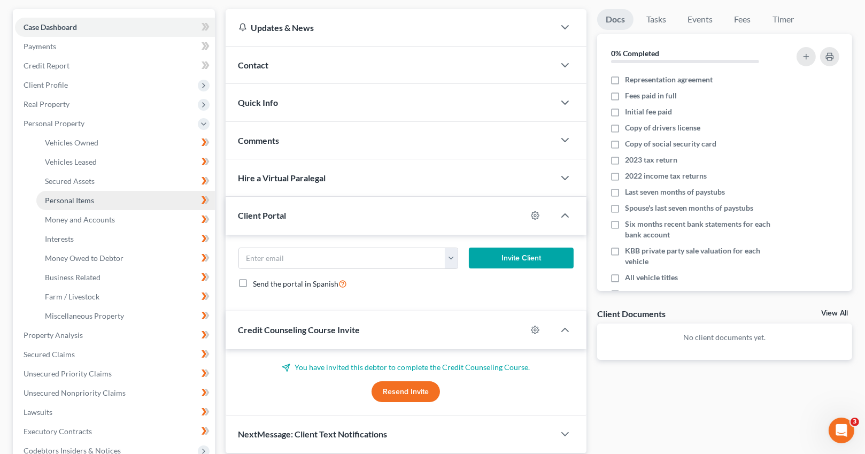
click at [79, 203] on span "Personal Items" at bounding box center [69, 200] width 49 height 9
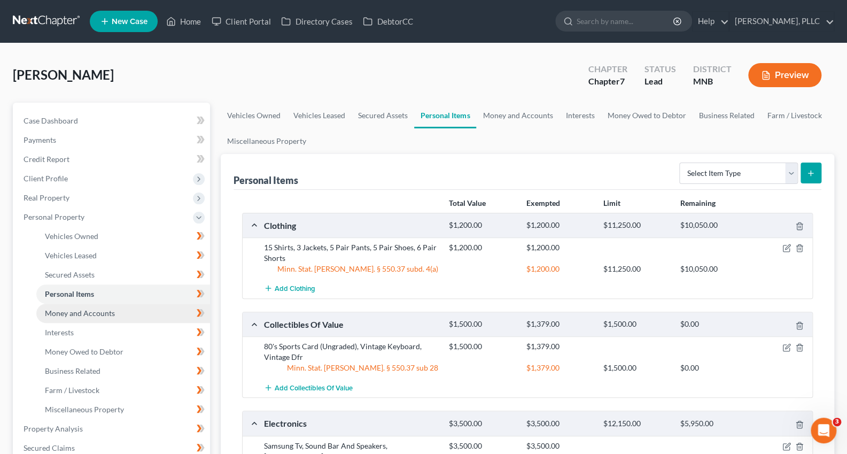
click at [74, 311] on span "Money and Accounts" at bounding box center [80, 312] width 70 height 9
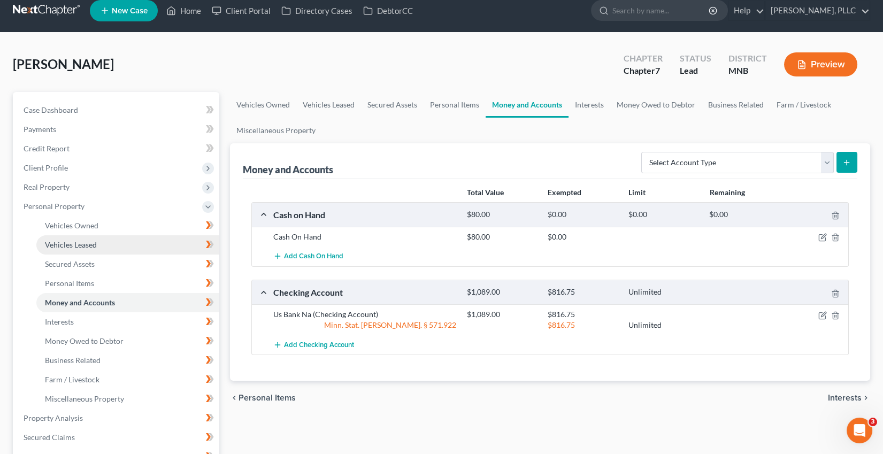
scroll to position [325, 0]
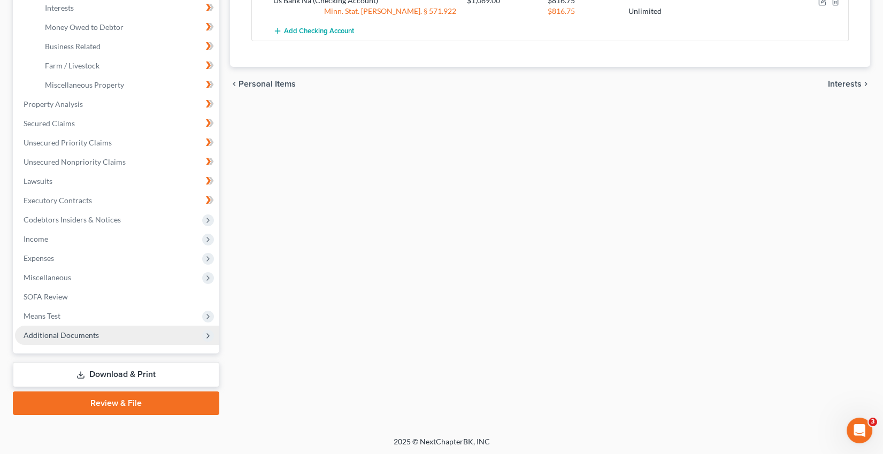
click at [72, 334] on span "Additional Documents" at bounding box center [61, 334] width 75 height 9
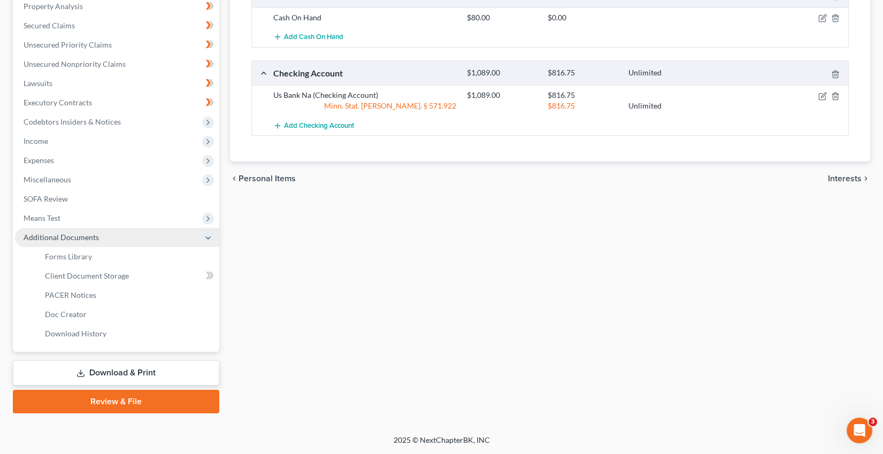
scroll to position [228, 0]
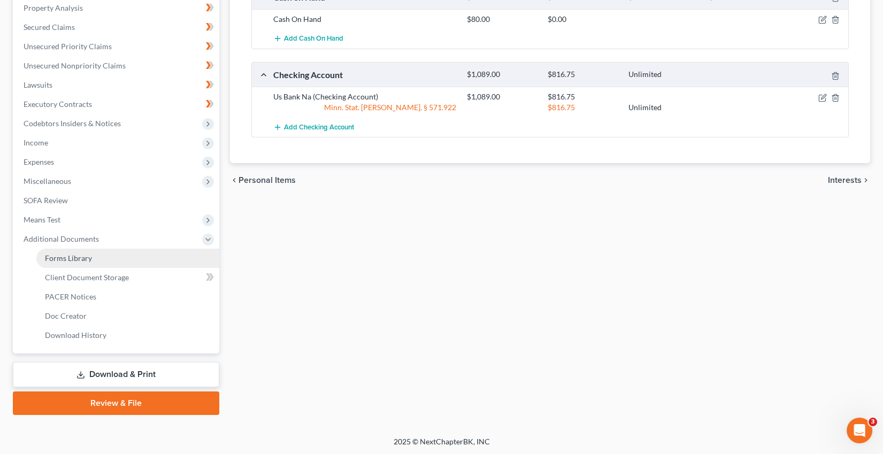
click at [84, 255] on span "Forms Library" at bounding box center [68, 257] width 47 height 9
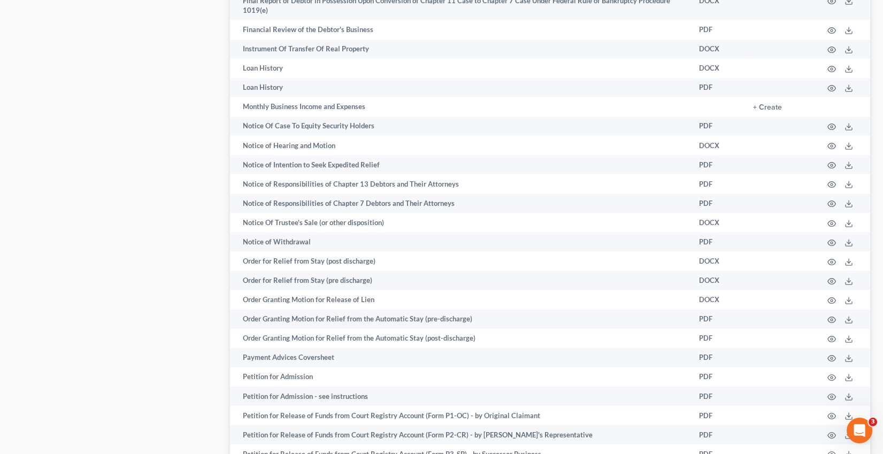
scroll to position [846, 0]
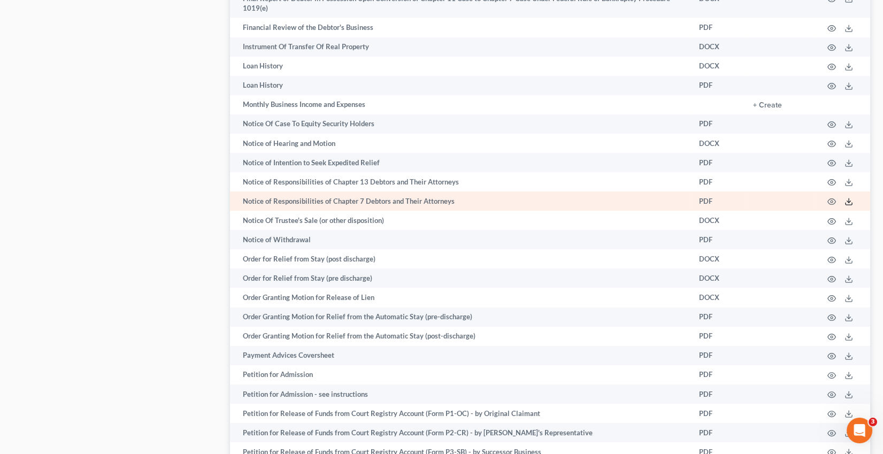
click at [851, 199] on icon at bounding box center [848, 201] width 9 height 9
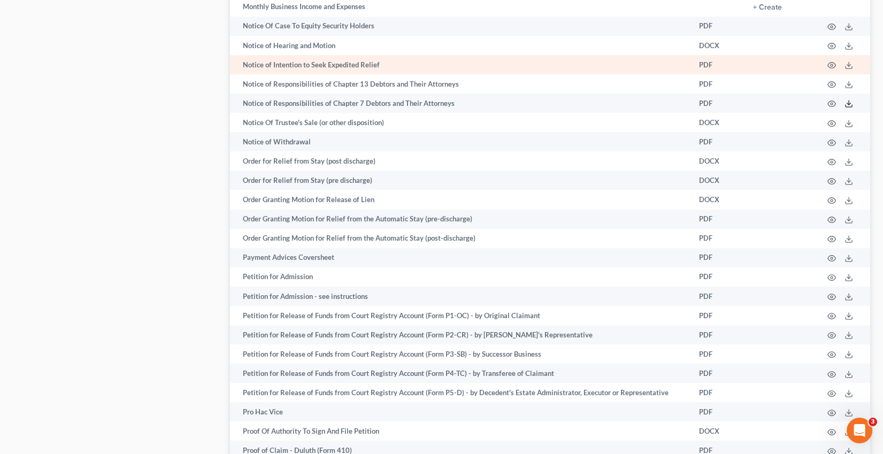
scroll to position [944, 0]
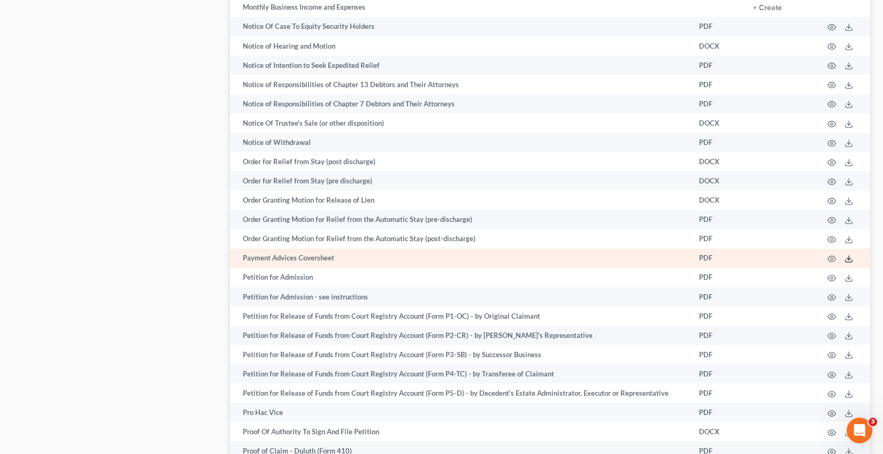
click at [846, 257] on icon at bounding box center [848, 258] width 9 height 9
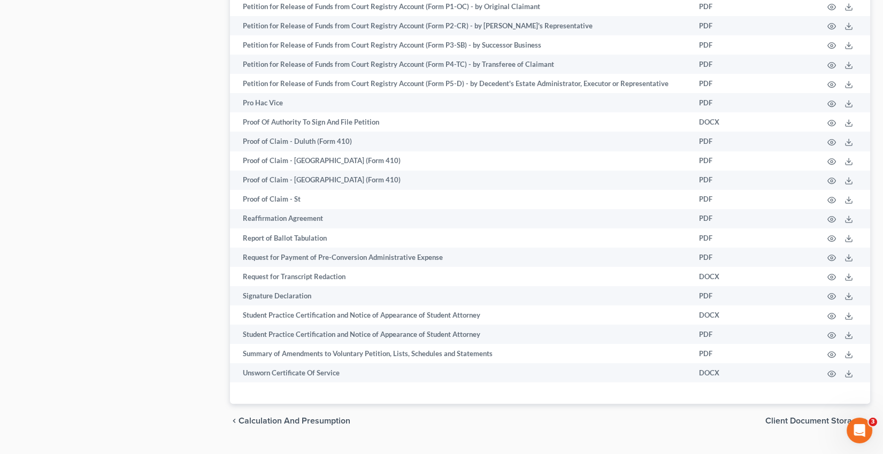
scroll to position [1274, 0]
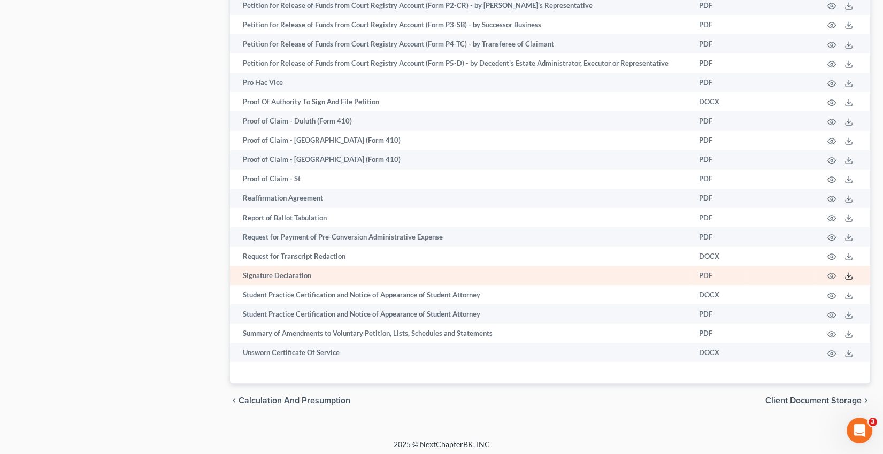
click at [846, 272] on icon at bounding box center [848, 276] width 9 height 9
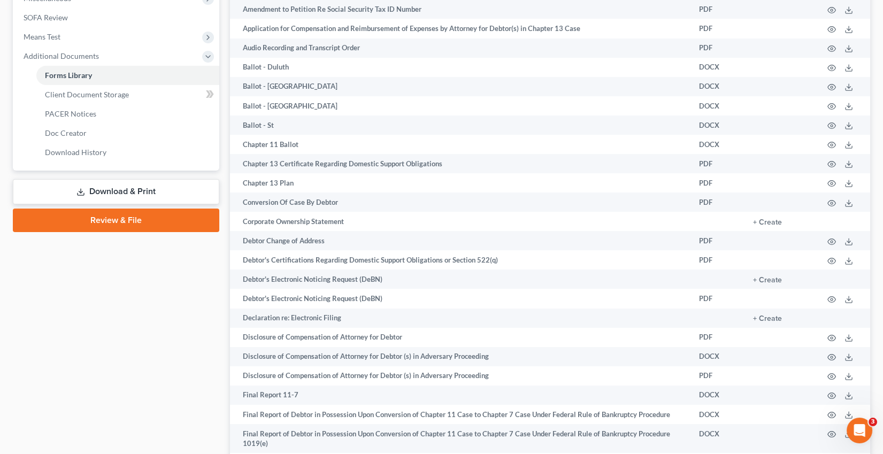
scroll to position [0, 0]
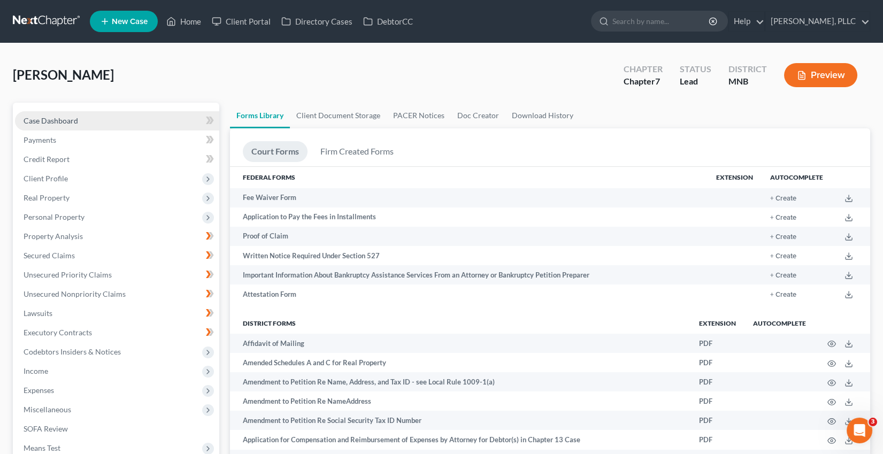
click at [62, 120] on span "Case Dashboard" at bounding box center [51, 120] width 55 height 9
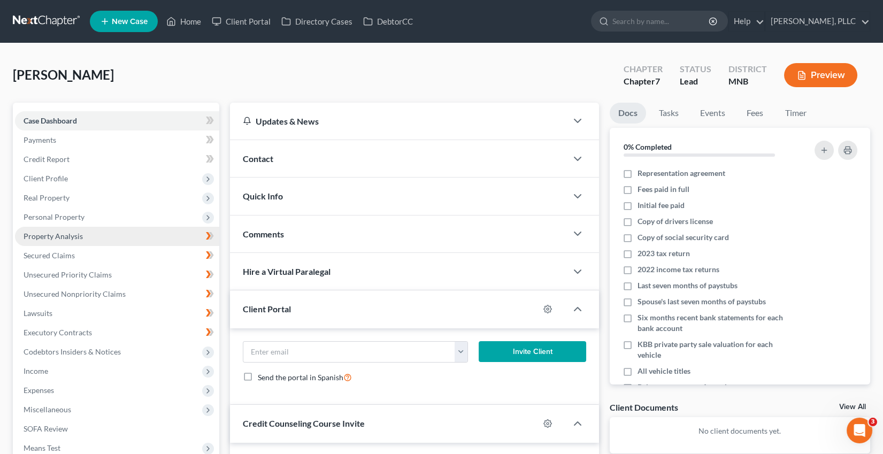
click at [65, 236] on span "Property Analysis" at bounding box center [53, 236] width 59 height 9
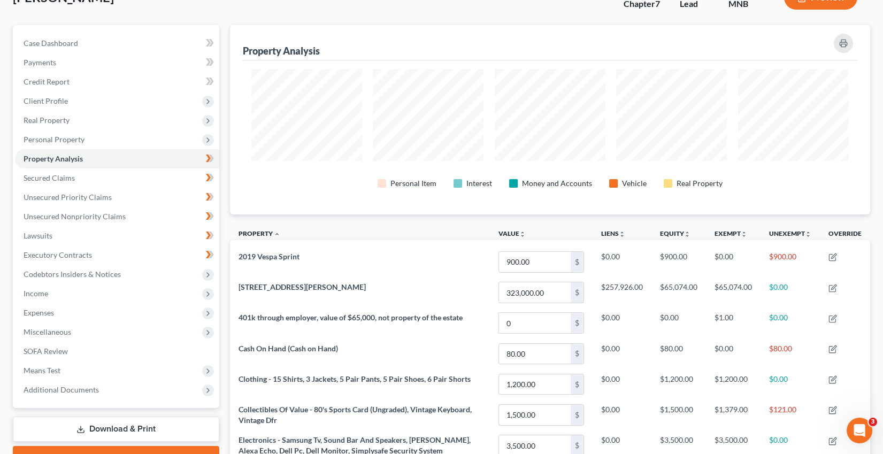
scroll to position [81, 0]
